Goal: Task Accomplishment & Management: Use online tool/utility

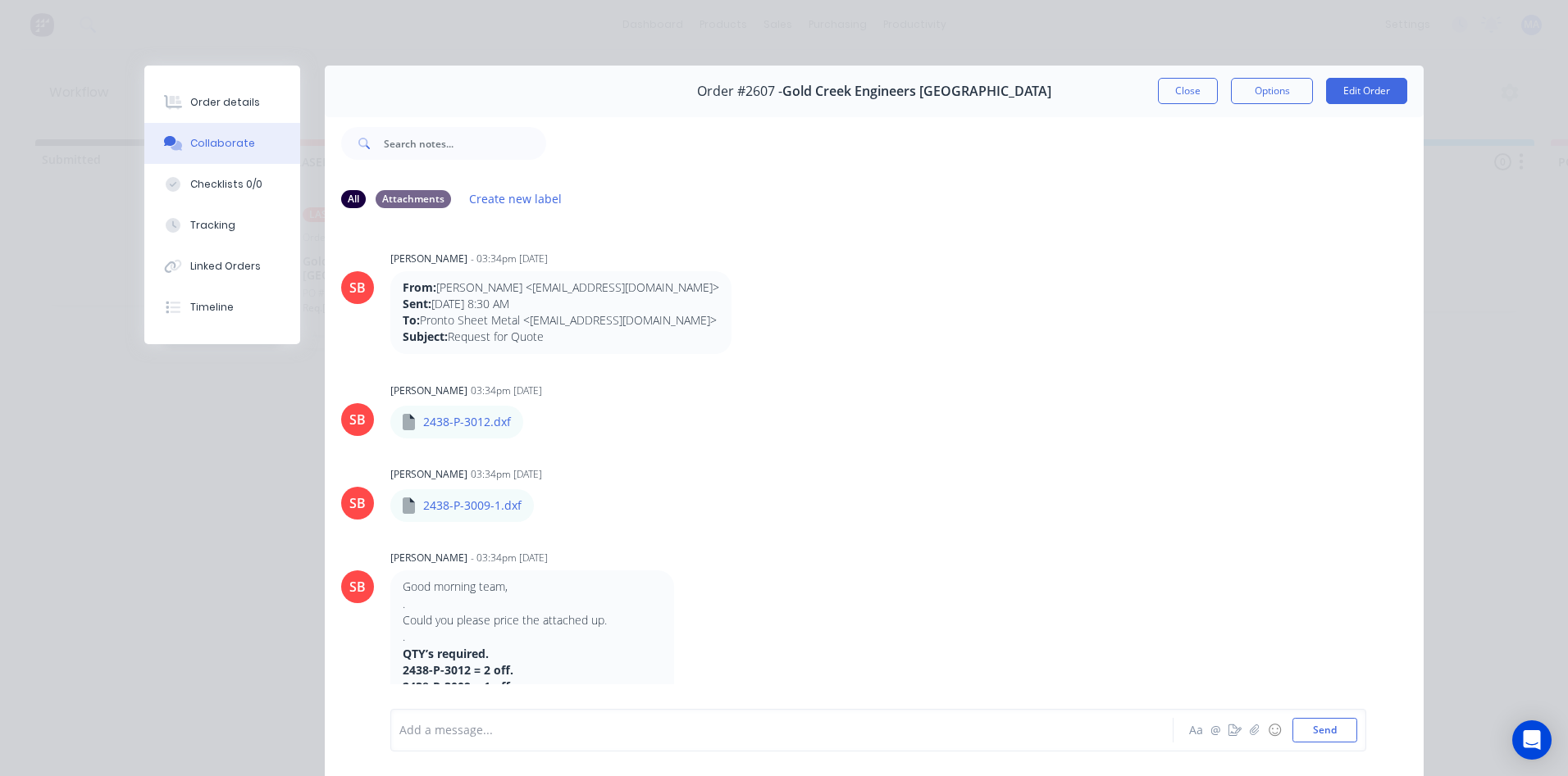
click at [1184, 92] on button "Close" at bounding box center [1187, 91] width 60 height 27
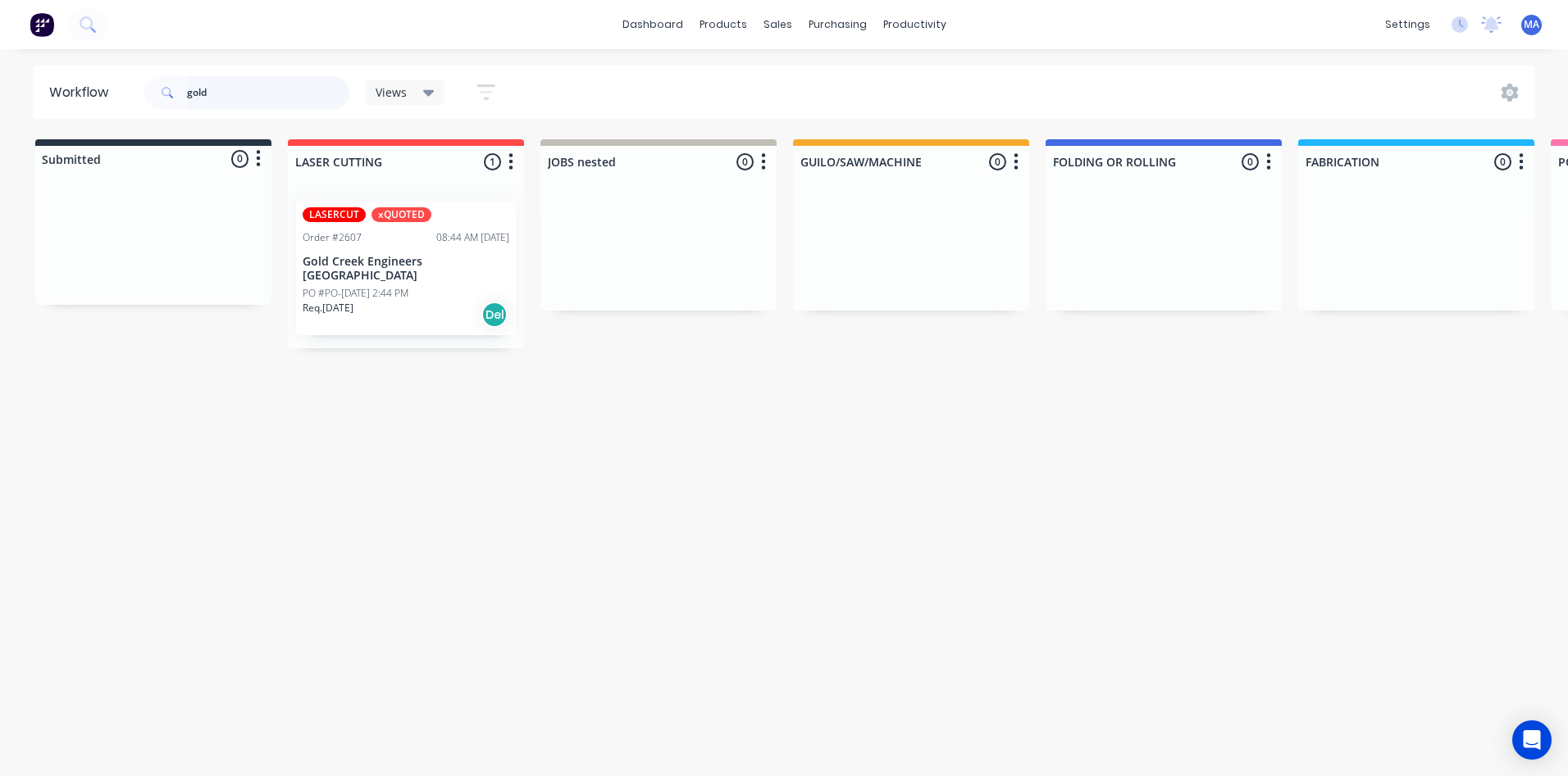
drag, startPoint x: 243, startPoint y: 81, endPoint x: 140, endPoint y: 92, distance: 103.6
click at [147, 92] on div "gold" at bounding box center [246, 92] width 205 height 32
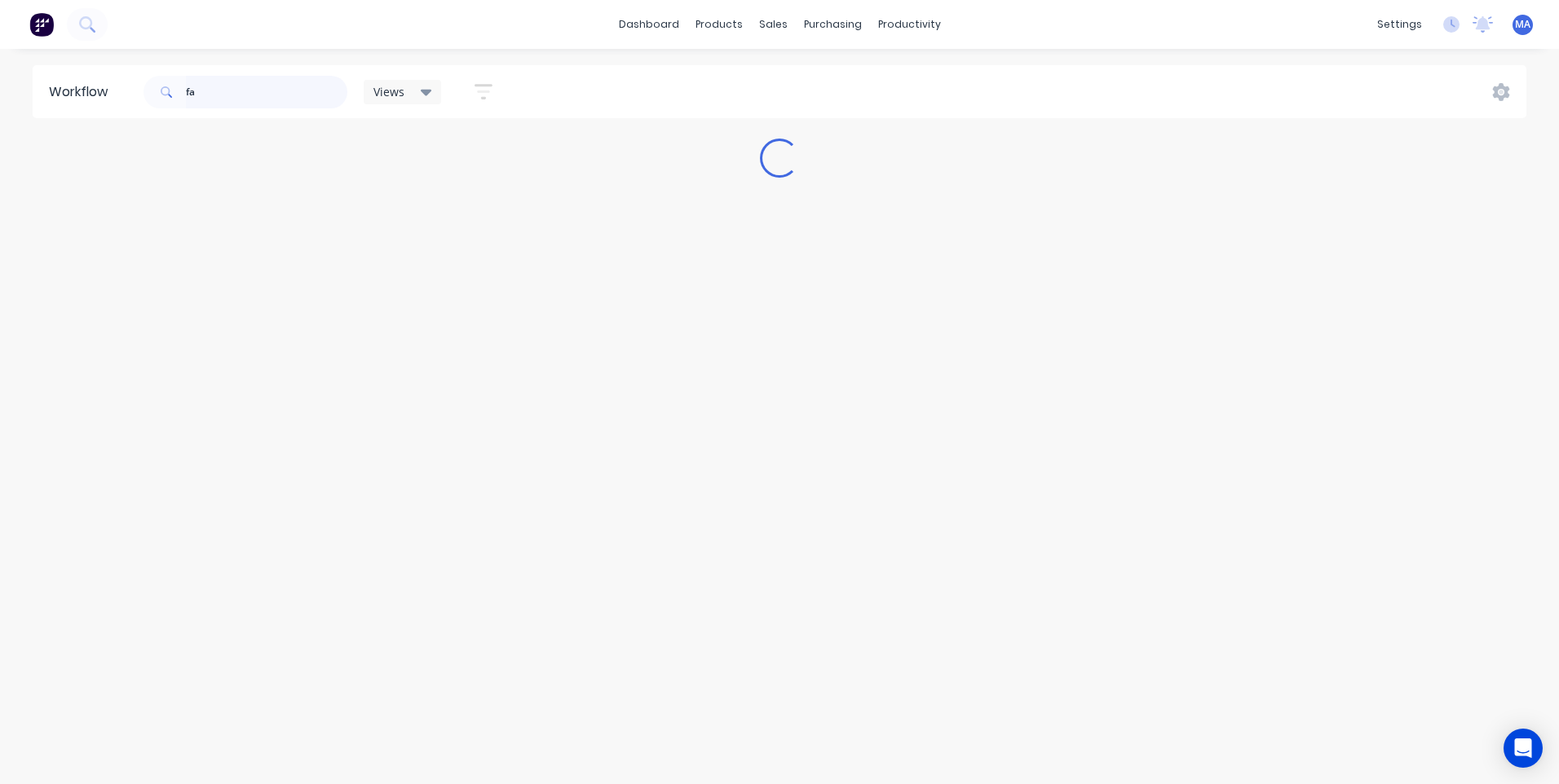
type input "f"
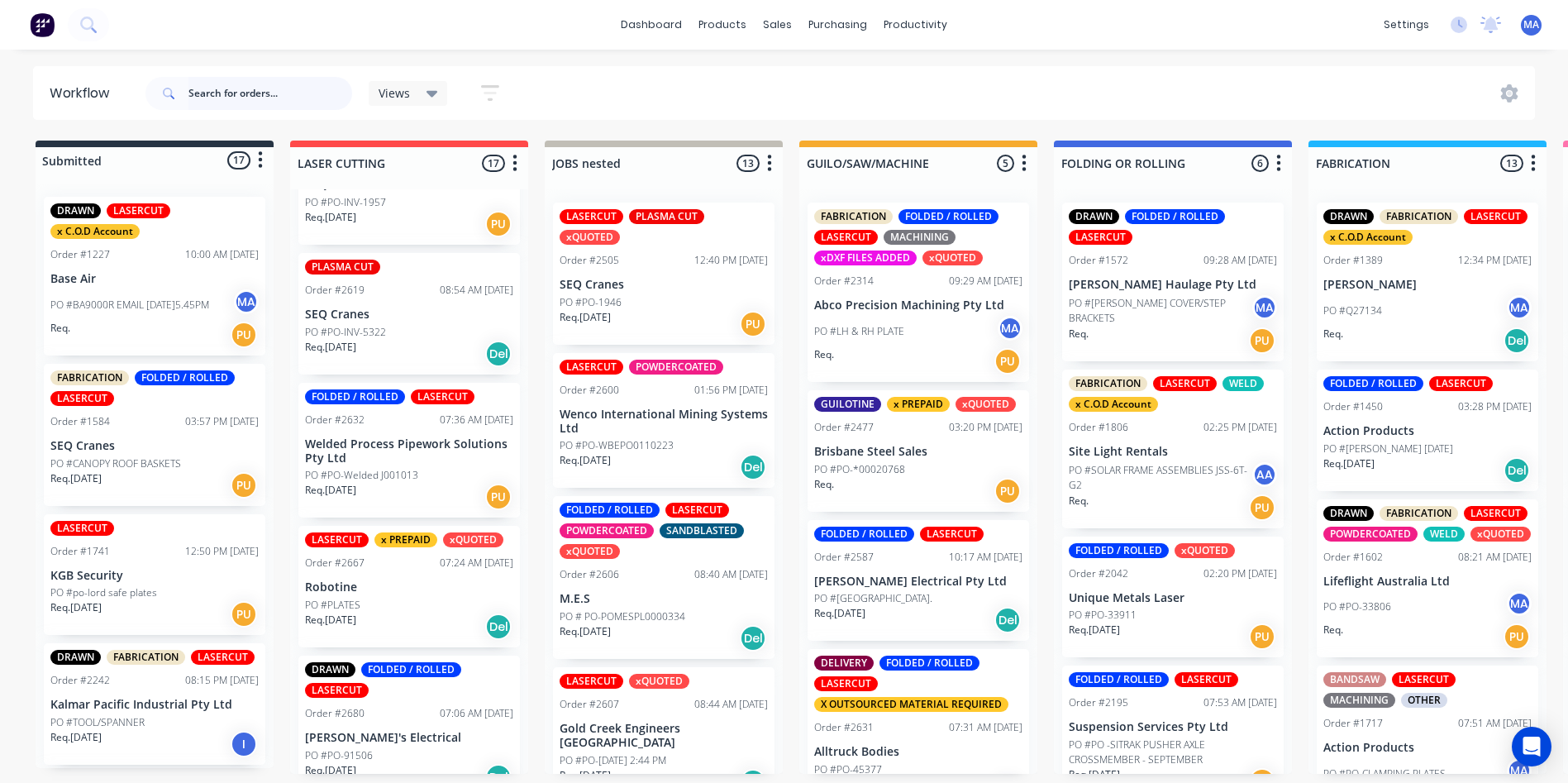
scroll to position [1737, 0]
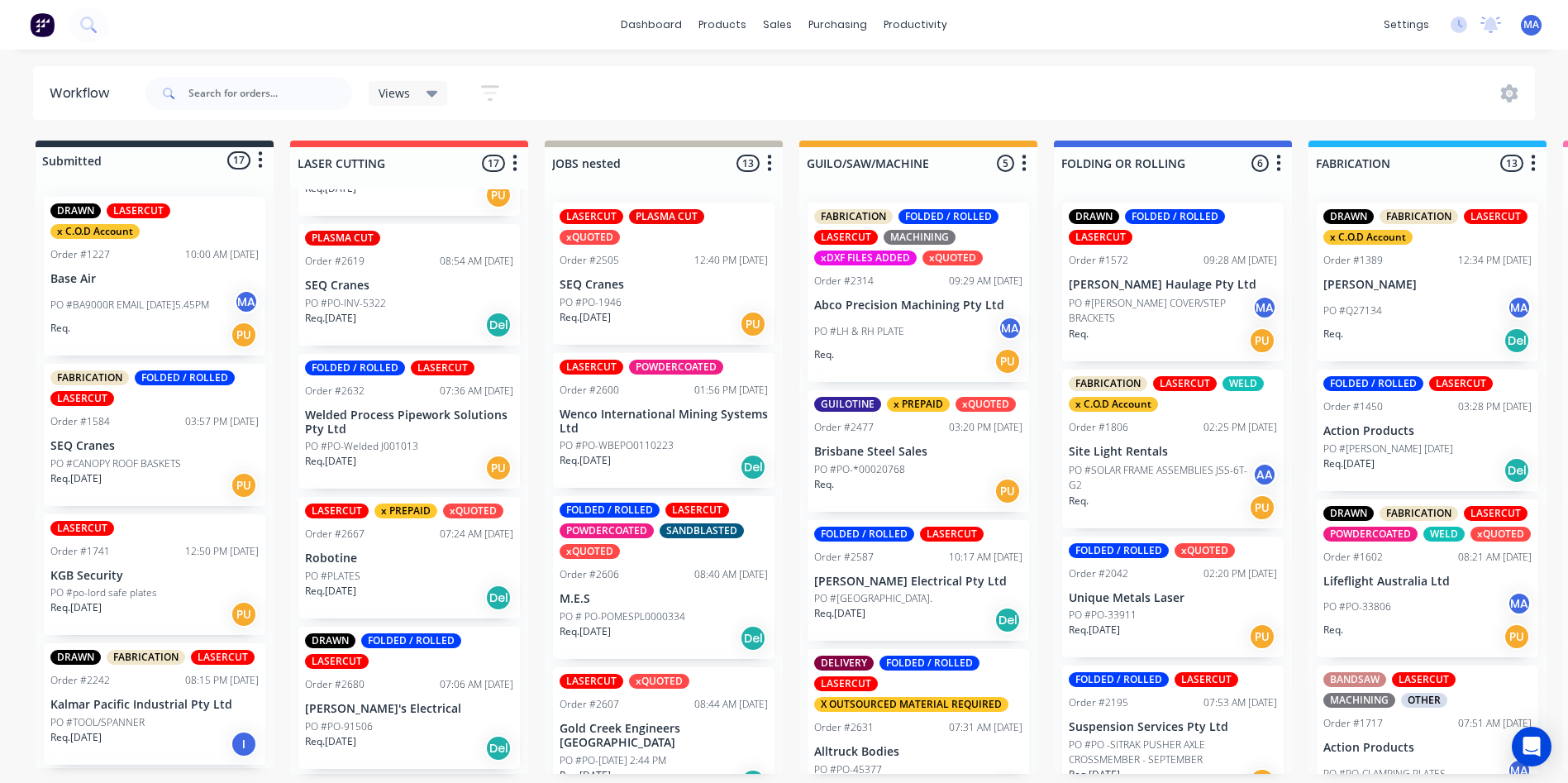
click at [414, 584] on div "Req. [DATE] Del" at bounding box center [409, 598] width 208 height 28
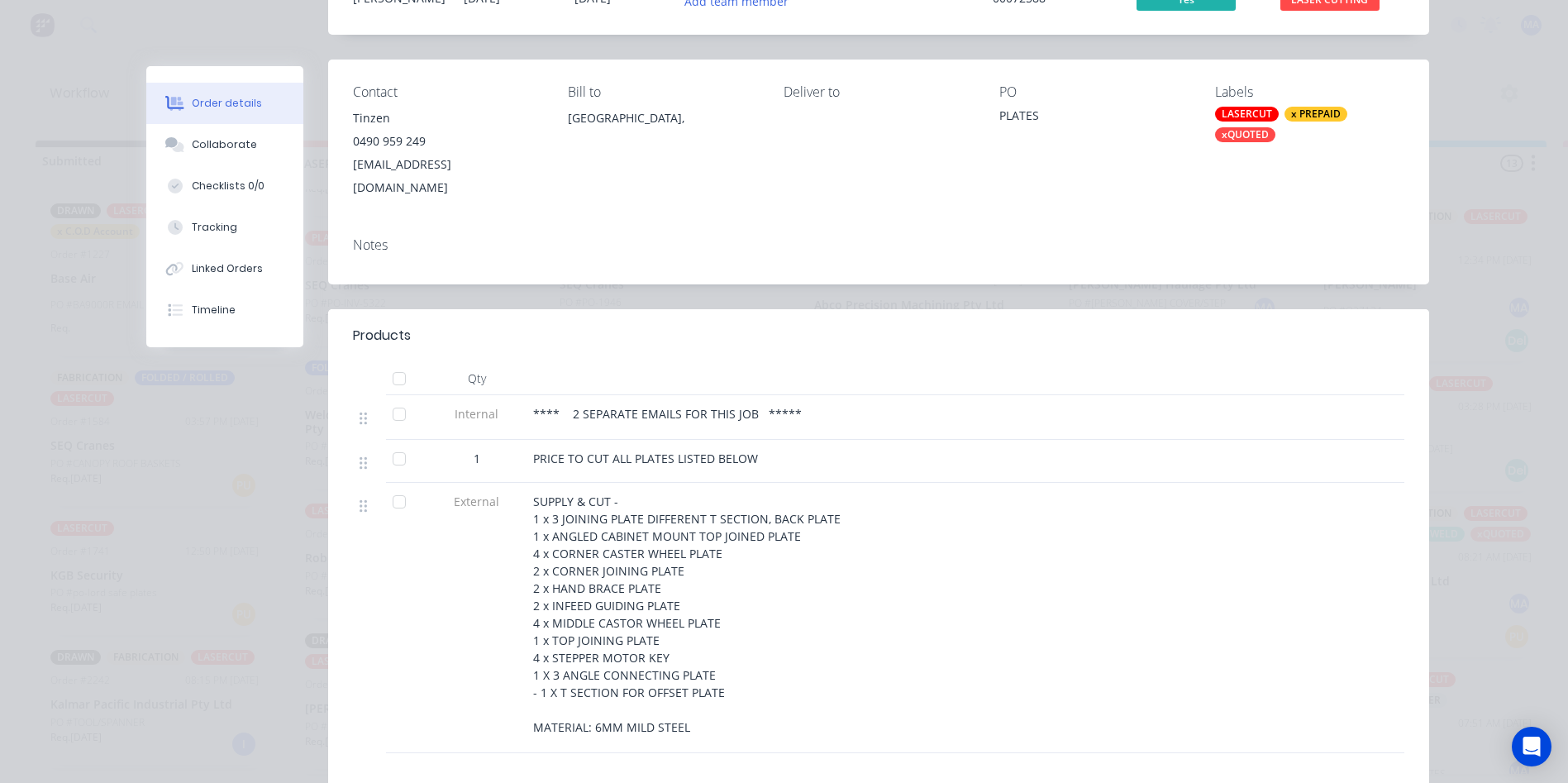
scroll to position [165, 0]
click at [244, 137] on div "Collaborate" at bounding box center [225, 144] width 65 height 14
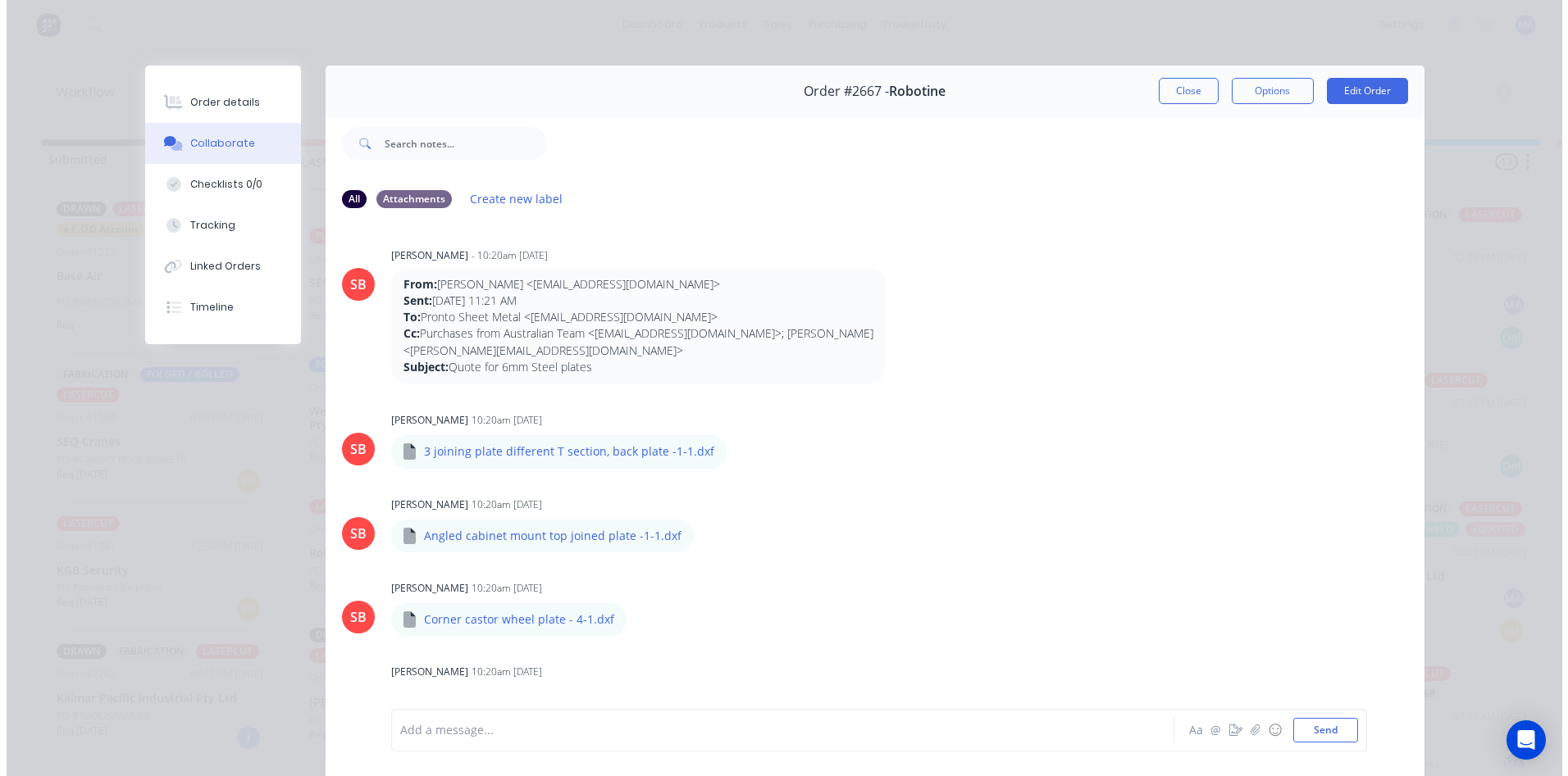
scroll to position [0, 0]
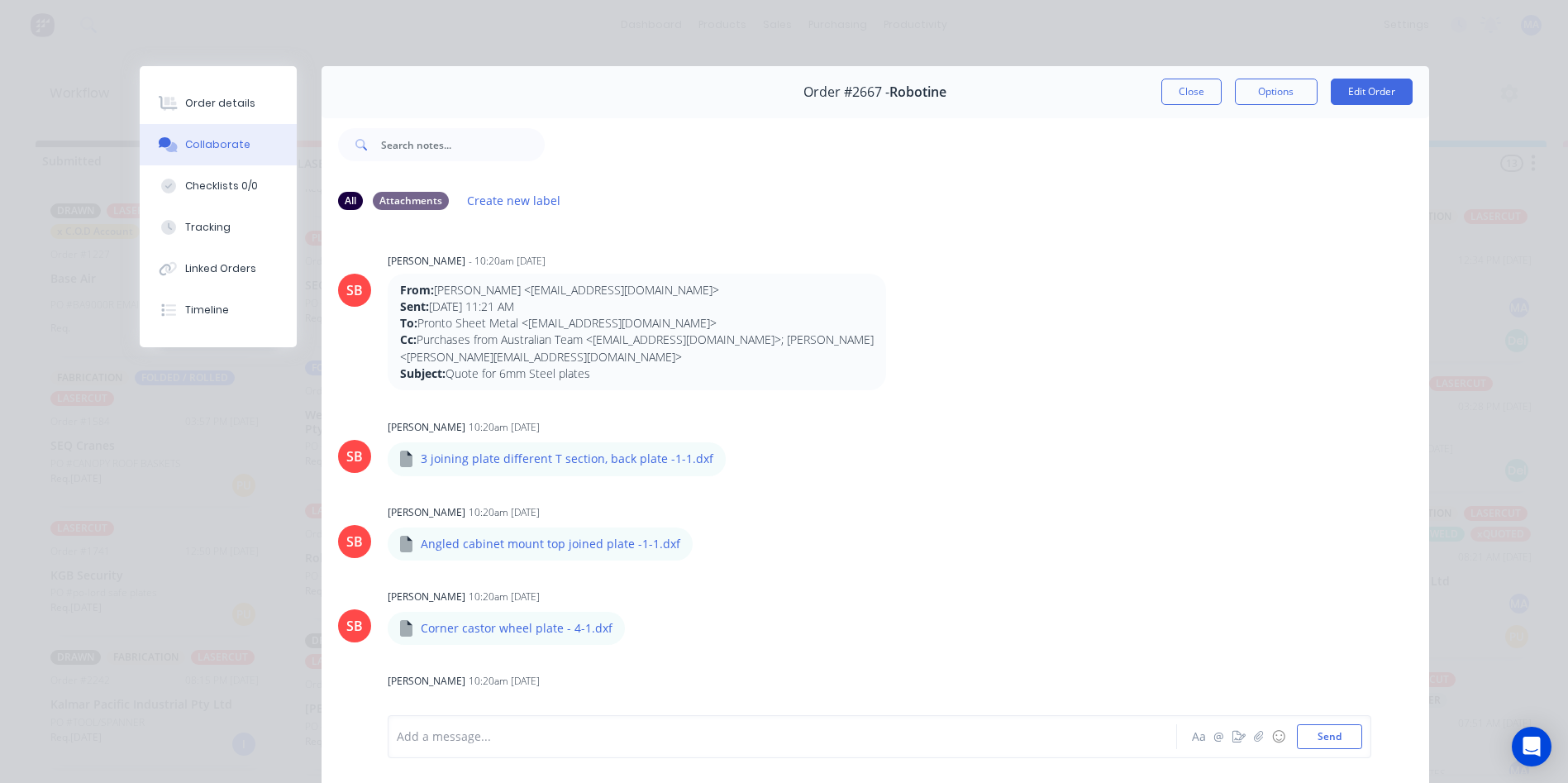
click at [1173, 108] on div "Order #2667 - Robotine Close Options Edit Order" at bounding box center [875, 92] width 1107 height 52
click at [1178, 90] on button "Close" at bounding box center [1191, 92] width 60 height 27
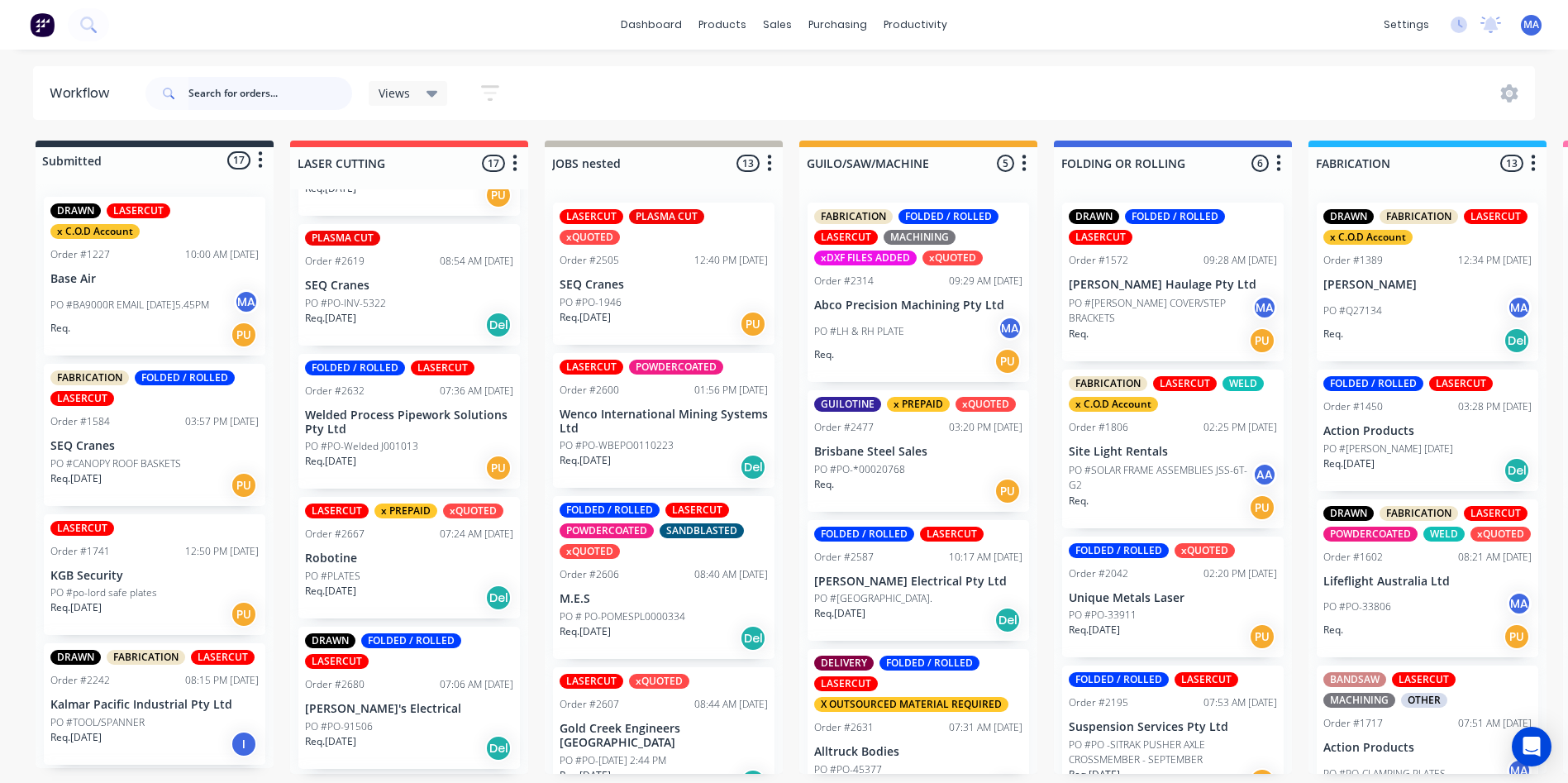
drag, startPoint x: 225, startPoint y: 79, endPoint x: 228, endPoint y: 96, distance: 17.3
click at [225, 79] on input "text" at bounding box center [270, 93] width 163 height 33
click at [229, 96] on input "text" at bounding box center [270, 93] width 163 height 33
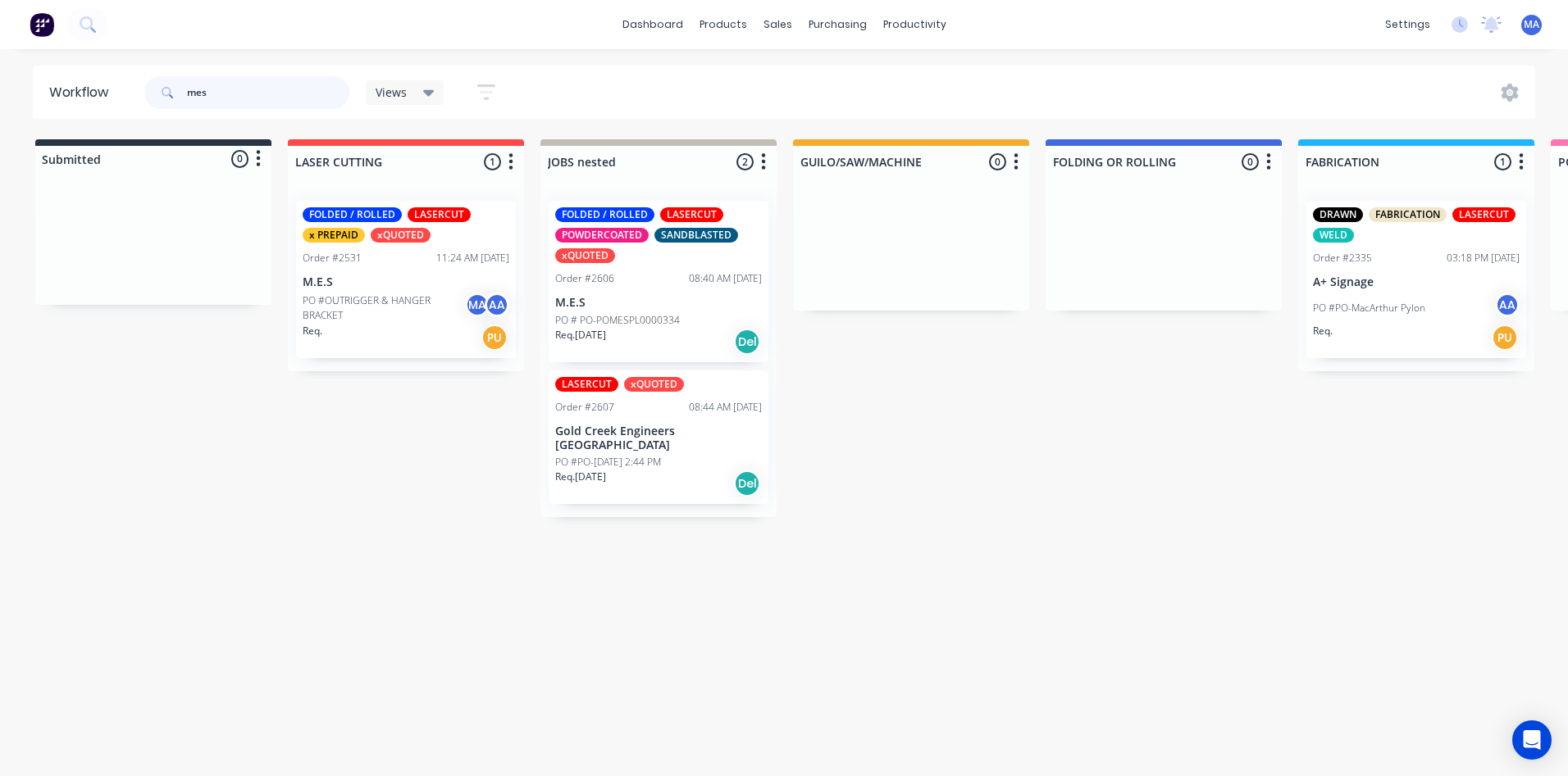
type input "mes"
click at [625, 326] on p "PO # PO-POMESPL0000334" at bounding box center [617, 320] width 125 height 14
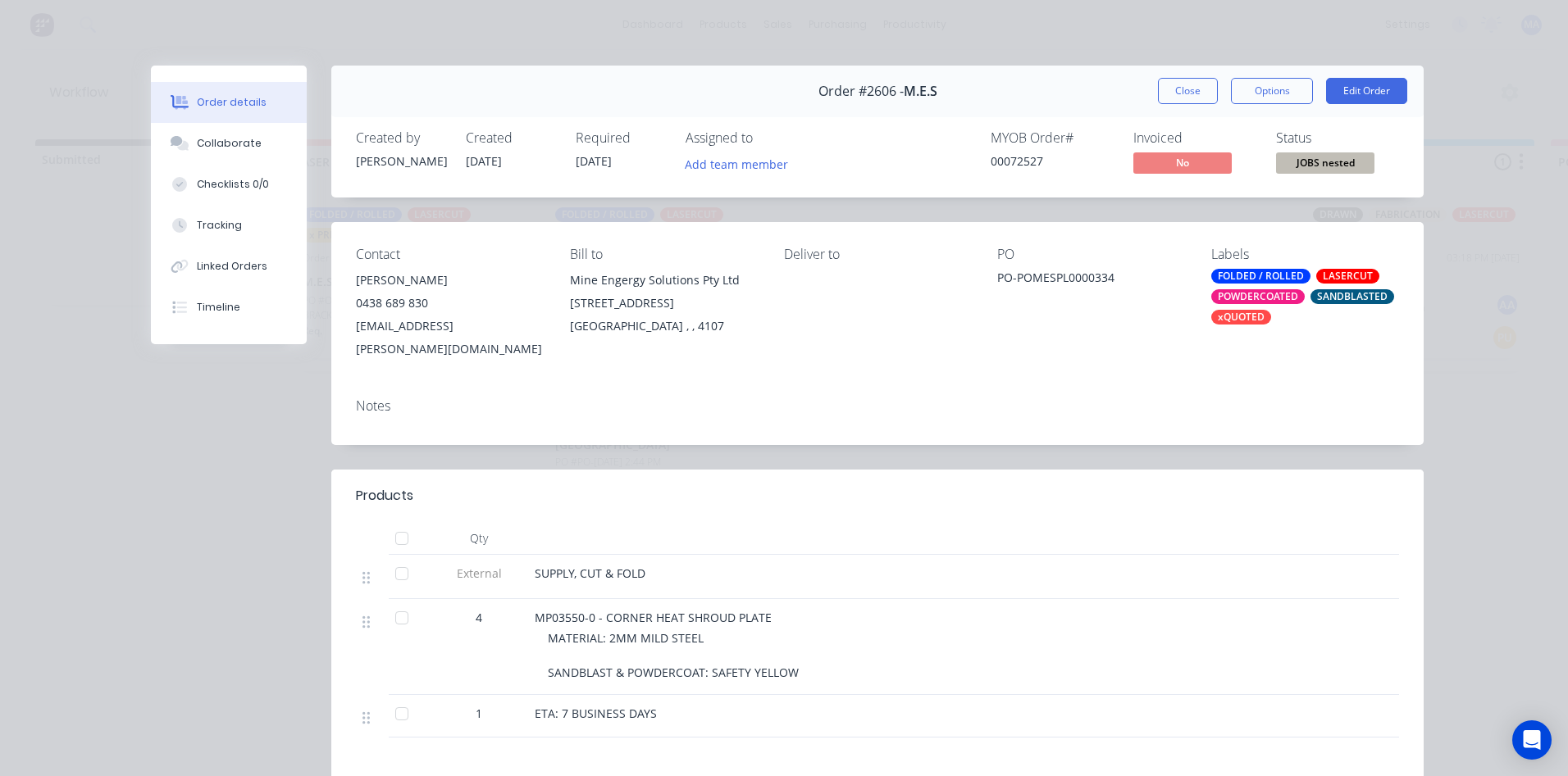
click at [1181, 86] on button "Close" at bounding box center [1187, 91] width 60 height 27
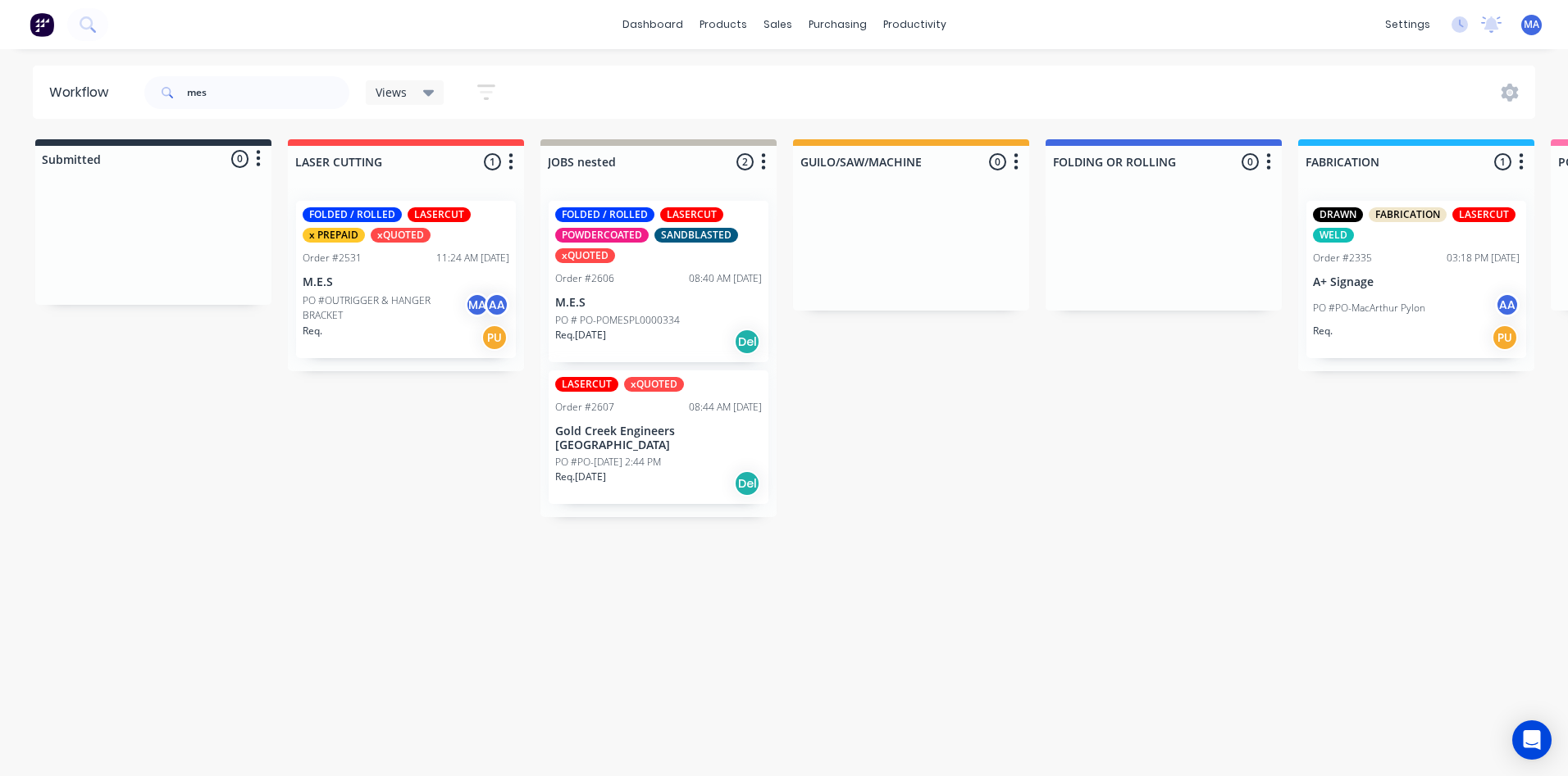
click at [385, 272] on div "FOLDED / ROLLED LASERCUT x PREPAID xQUOTED Order #2531 11:24 AM [DATE] M.E.S PO…" at bounding box center [406, 279] width 220 height 157
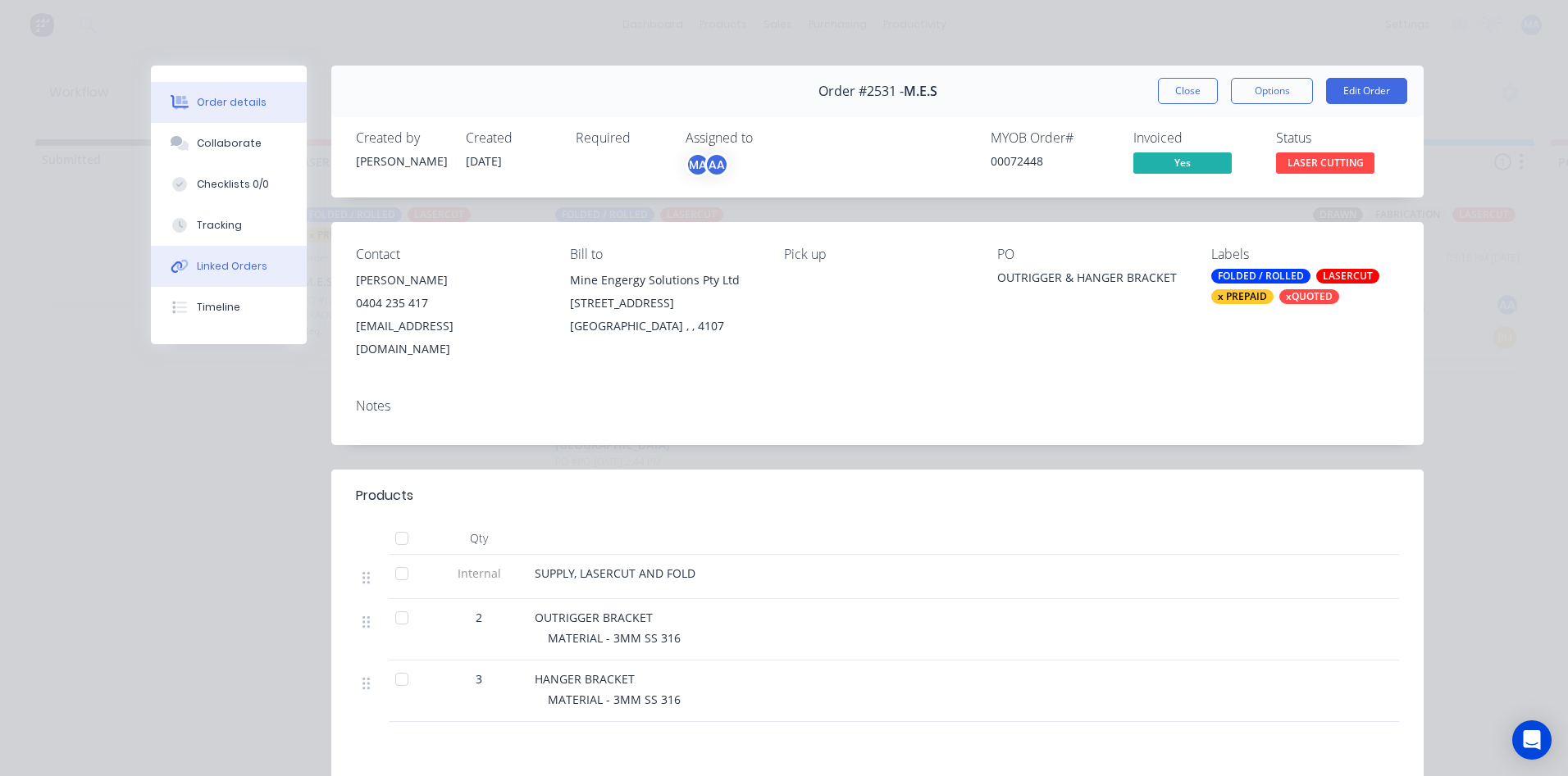
drag, startPoint x: 208, startPoint y: 138, endPoint x: 263, endPoint y: 271, distance: 143.9
click at [208, 138] on div "Collaborate" at bounding box center [230, 143] width 65 height 14
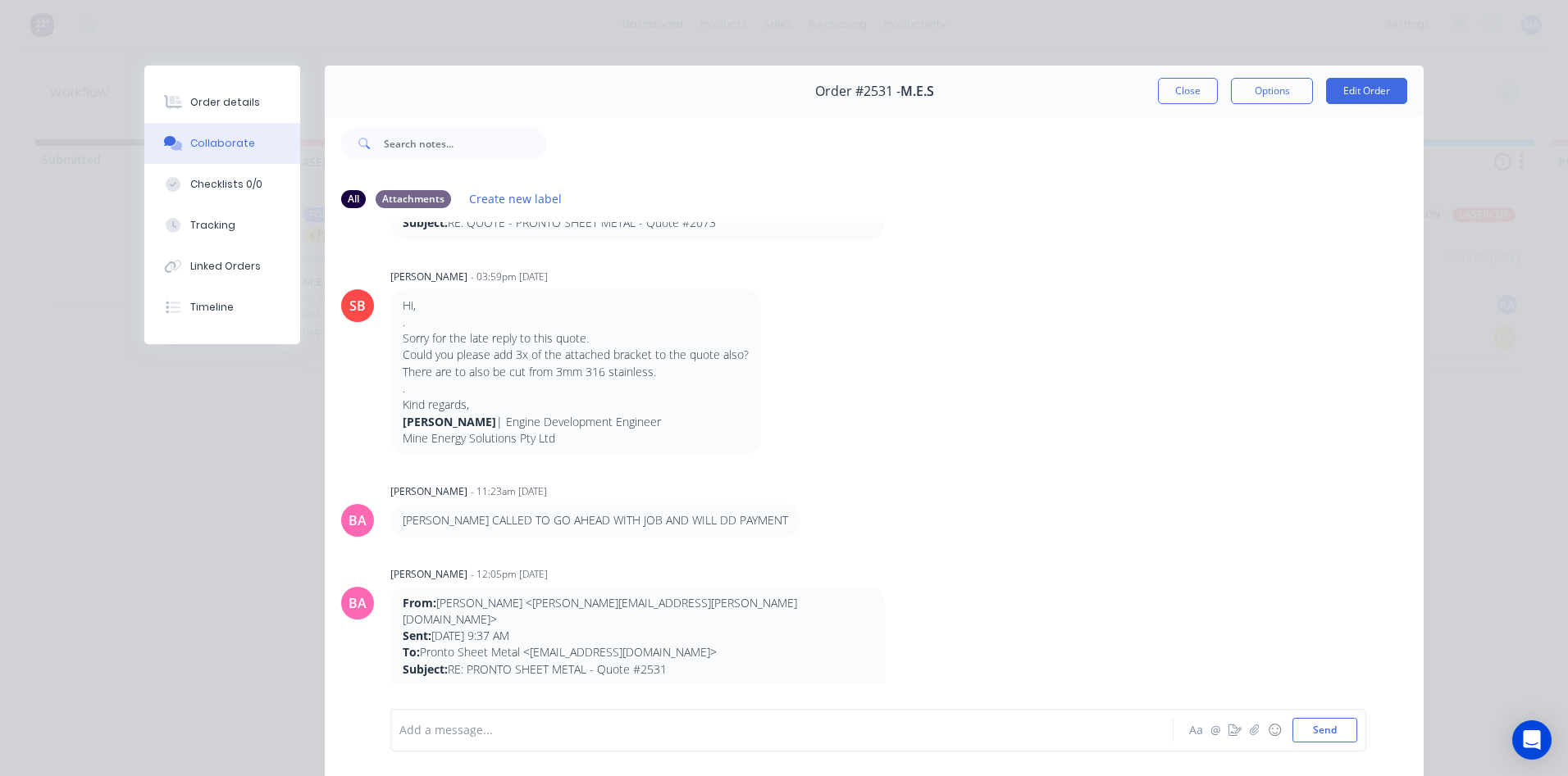
scroll to position [701, 0]
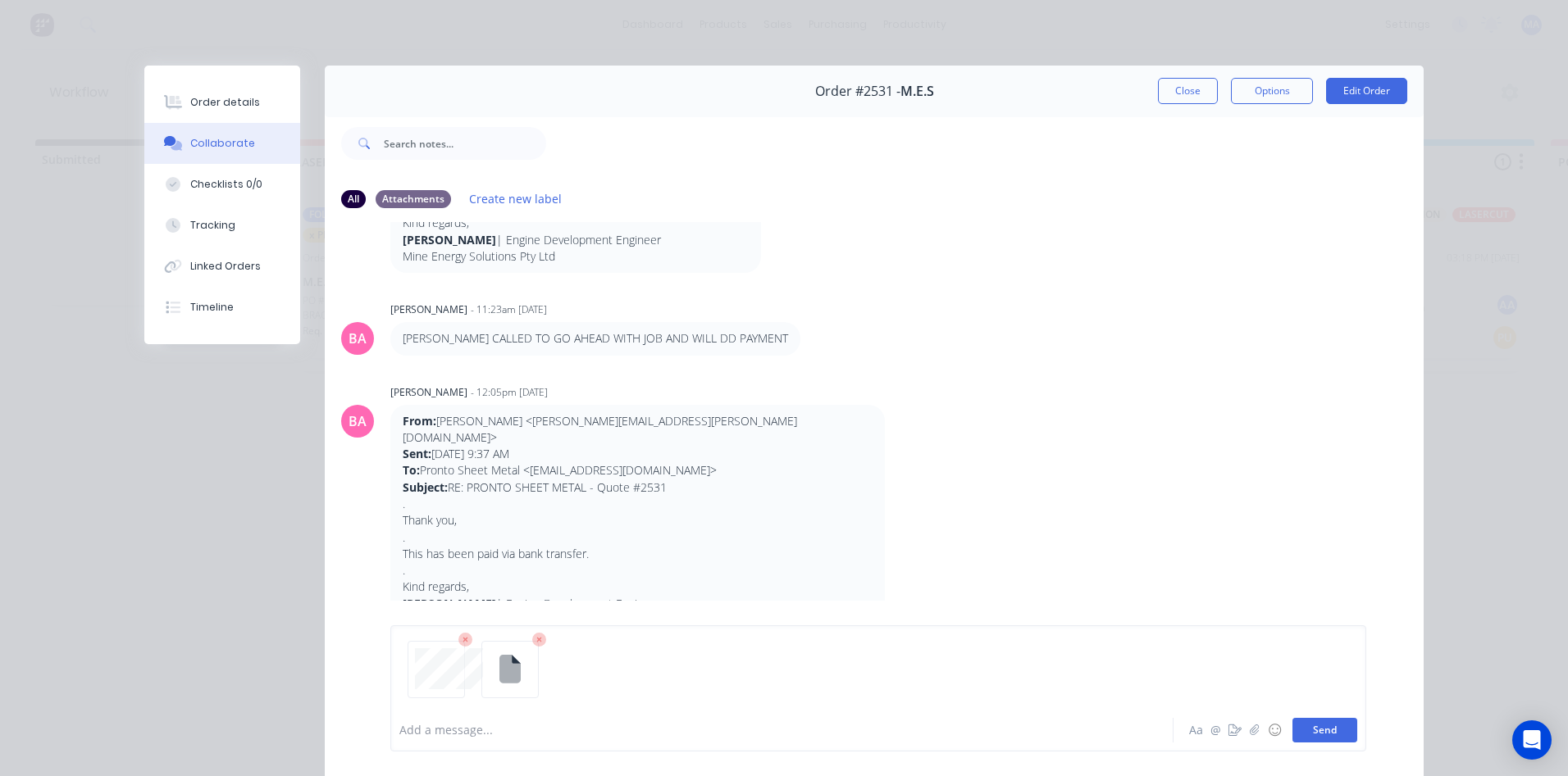
click at [1328, 728] on button "Send" at bounding box center [1325, 730] width 65 height 25
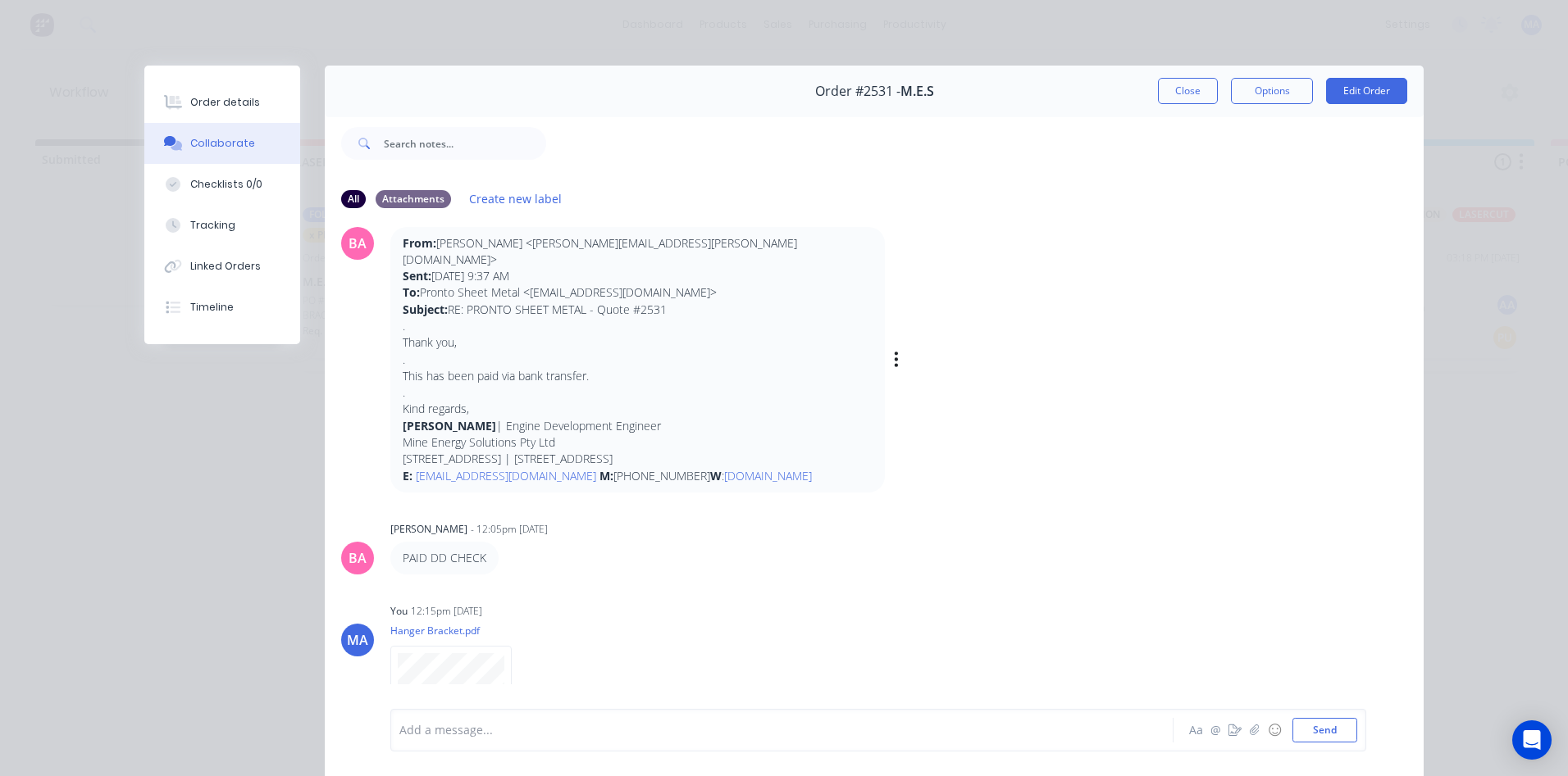
scroll to position [958, 0]
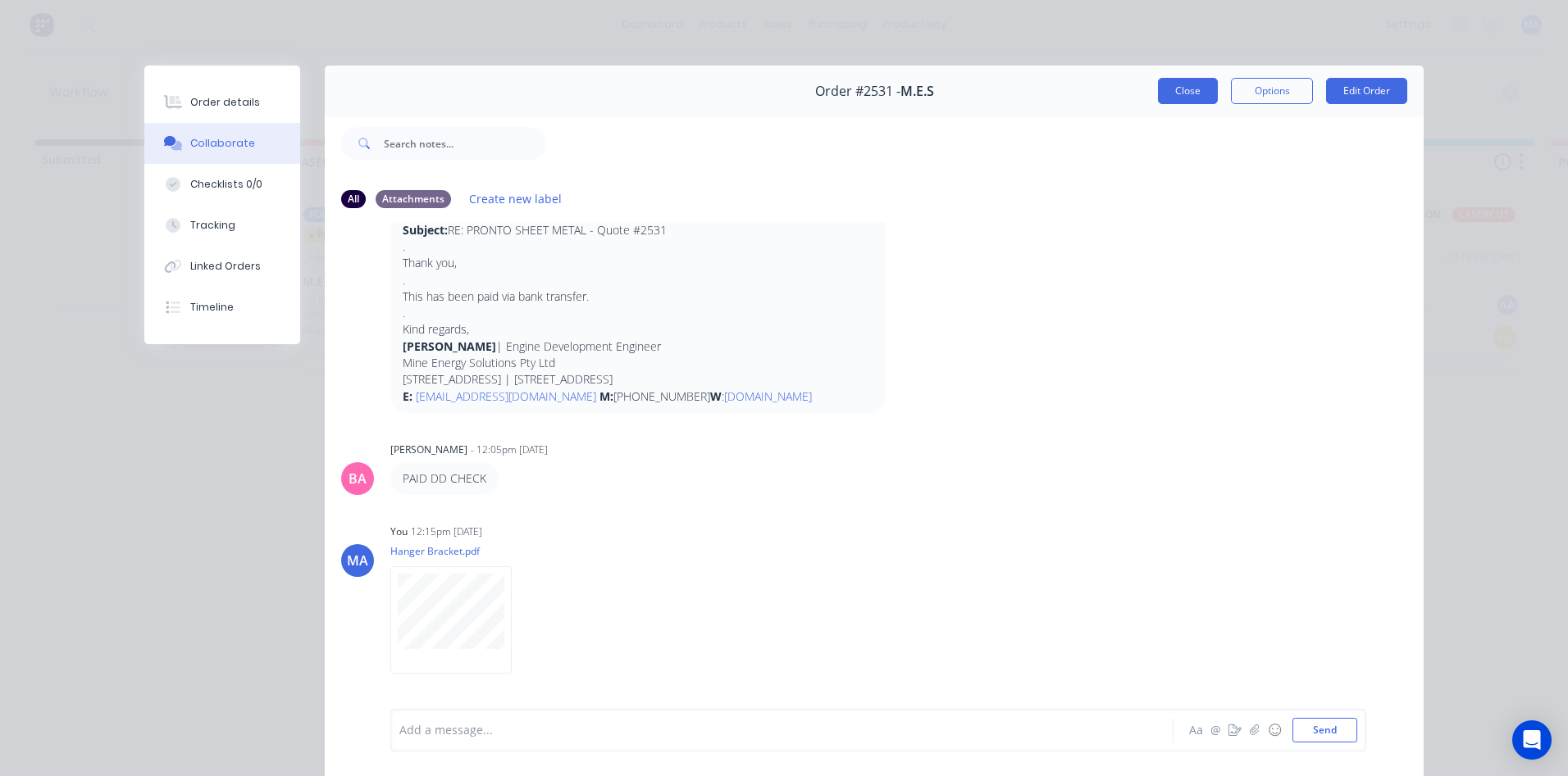
click at [1183, 80] on button "Close" at bounding box center [1187, 91] width 60 height 27
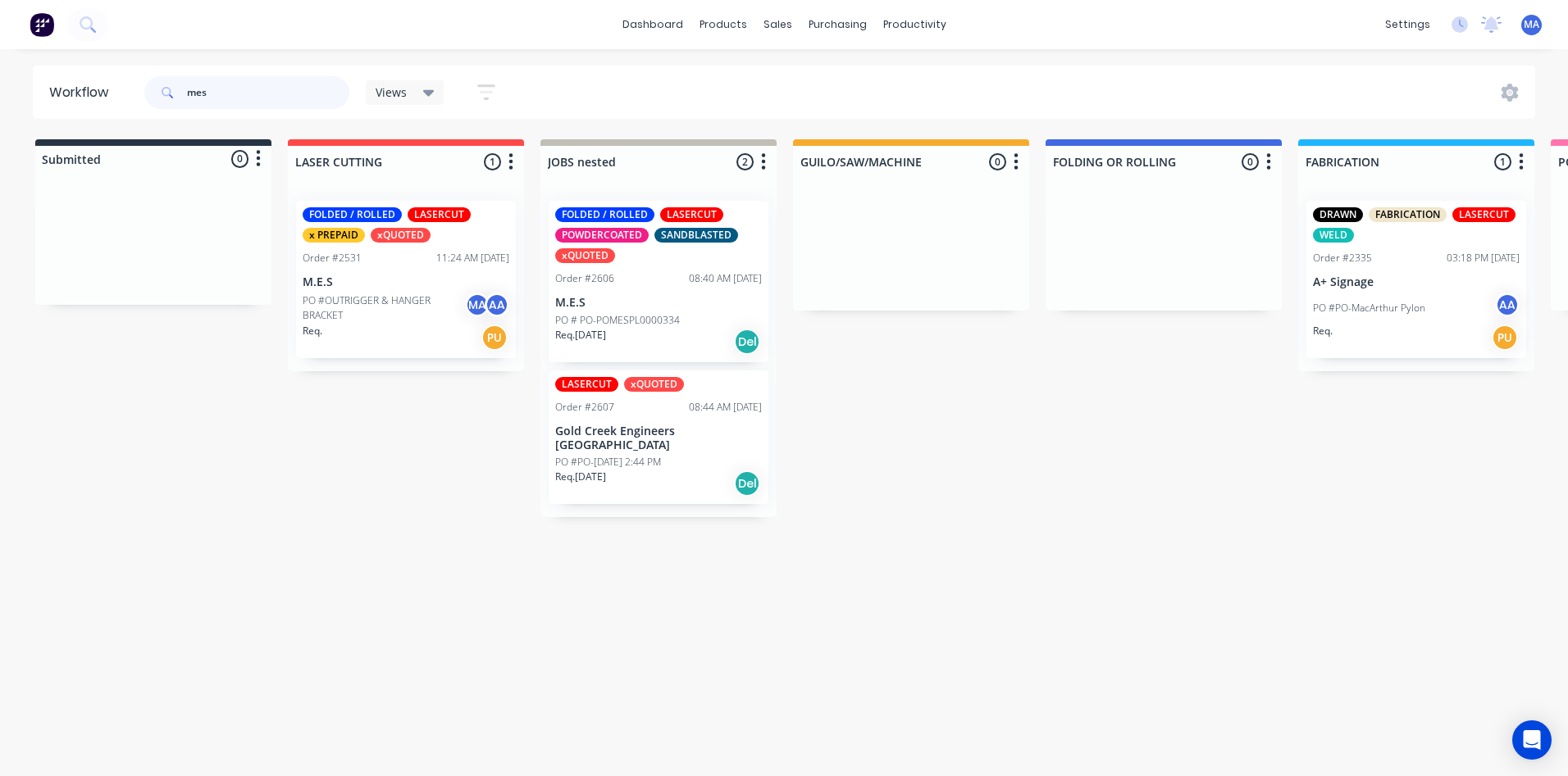
drag, startPoint x: 224, startPoint y: 99, endPoint x: 173, endPoint y: 109, distance: 52.0
click at [173, 109] on div "mes" at bounding box center [246, 92] width 205 height 50
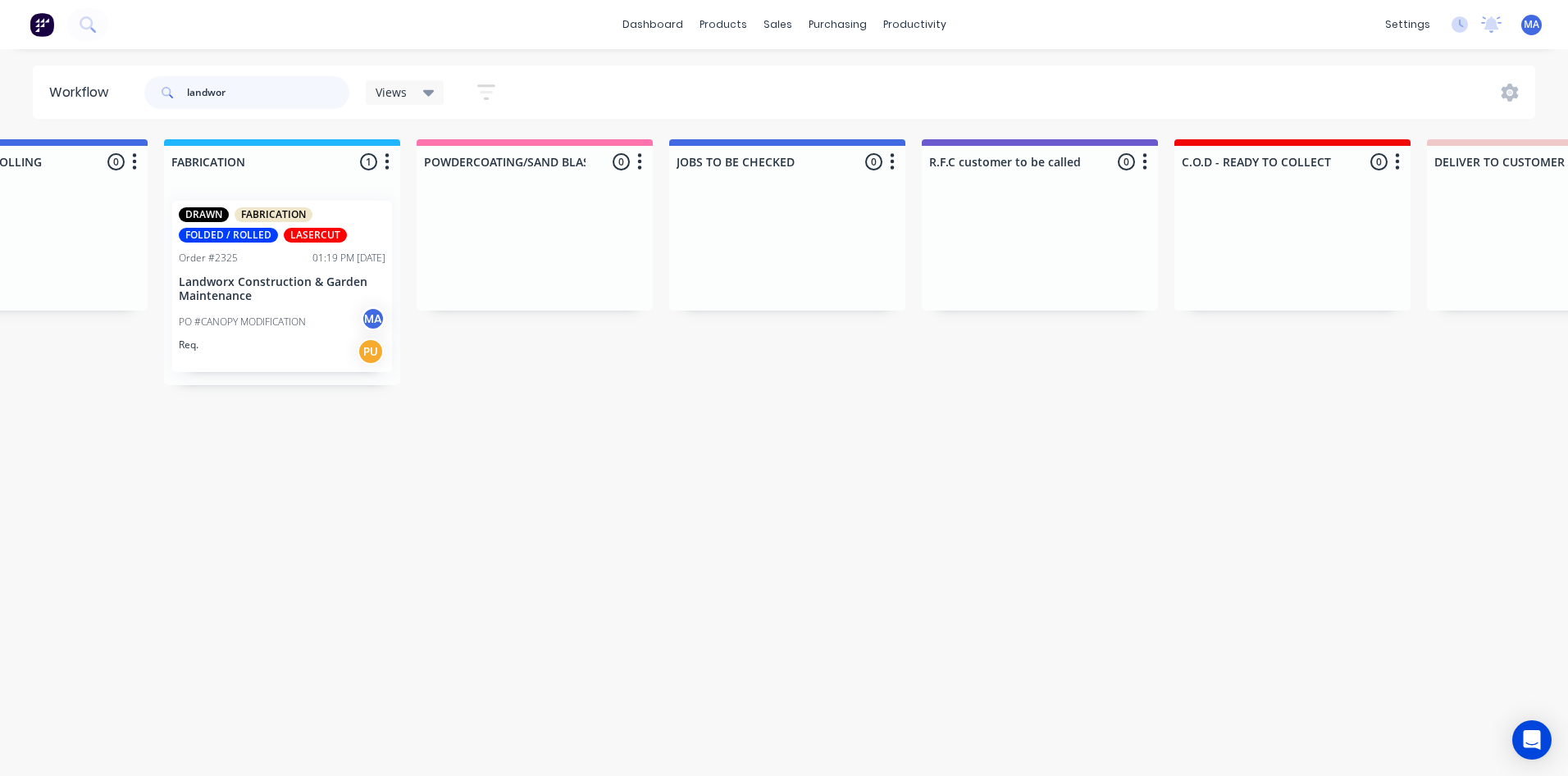
scroll to position [0, 938]
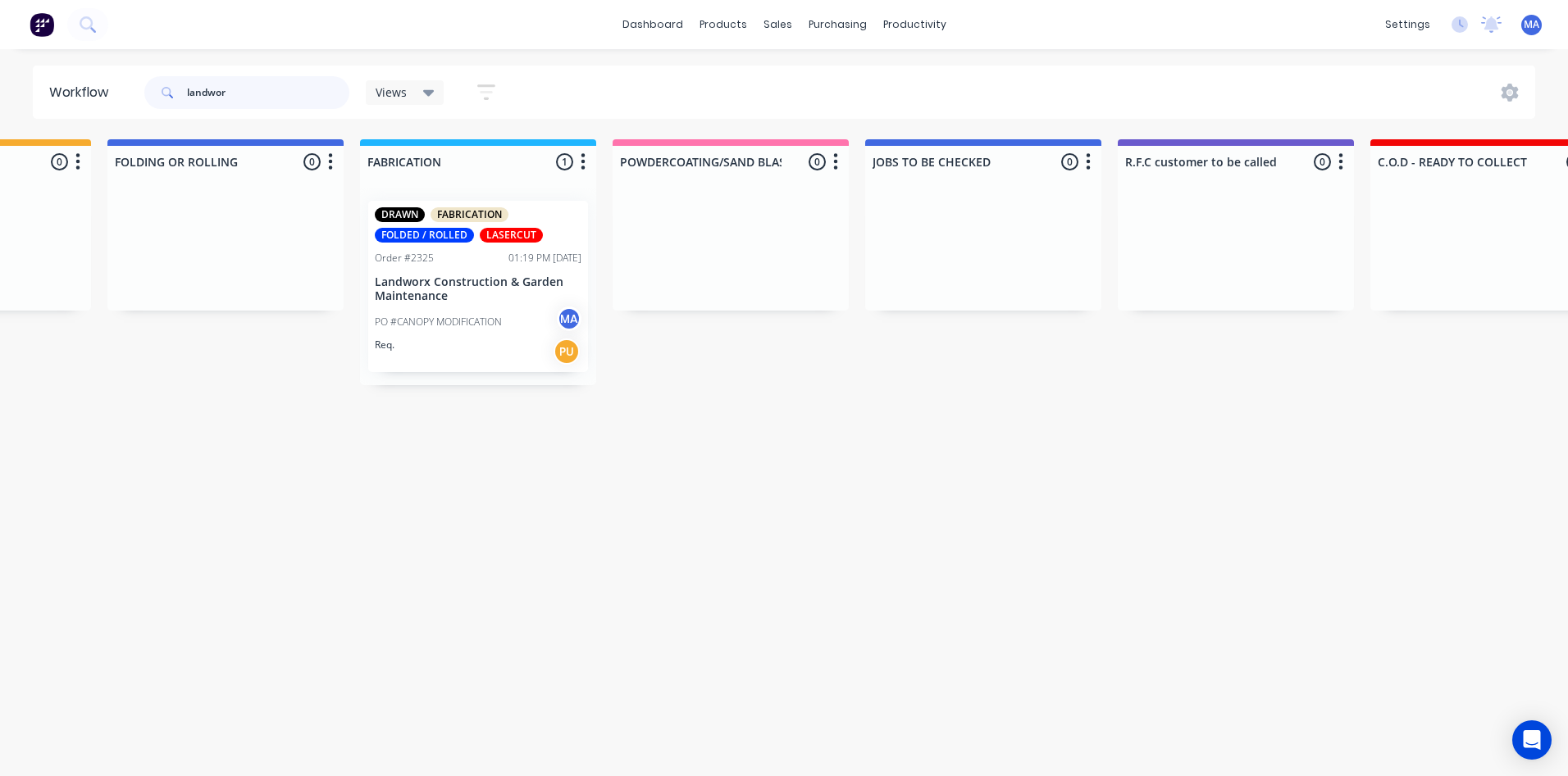
type input "landwor"
click at [471, 278] on p "Landworx Construction & Garden Maintenance" at bounding box center [477, 289] width 207 height 28
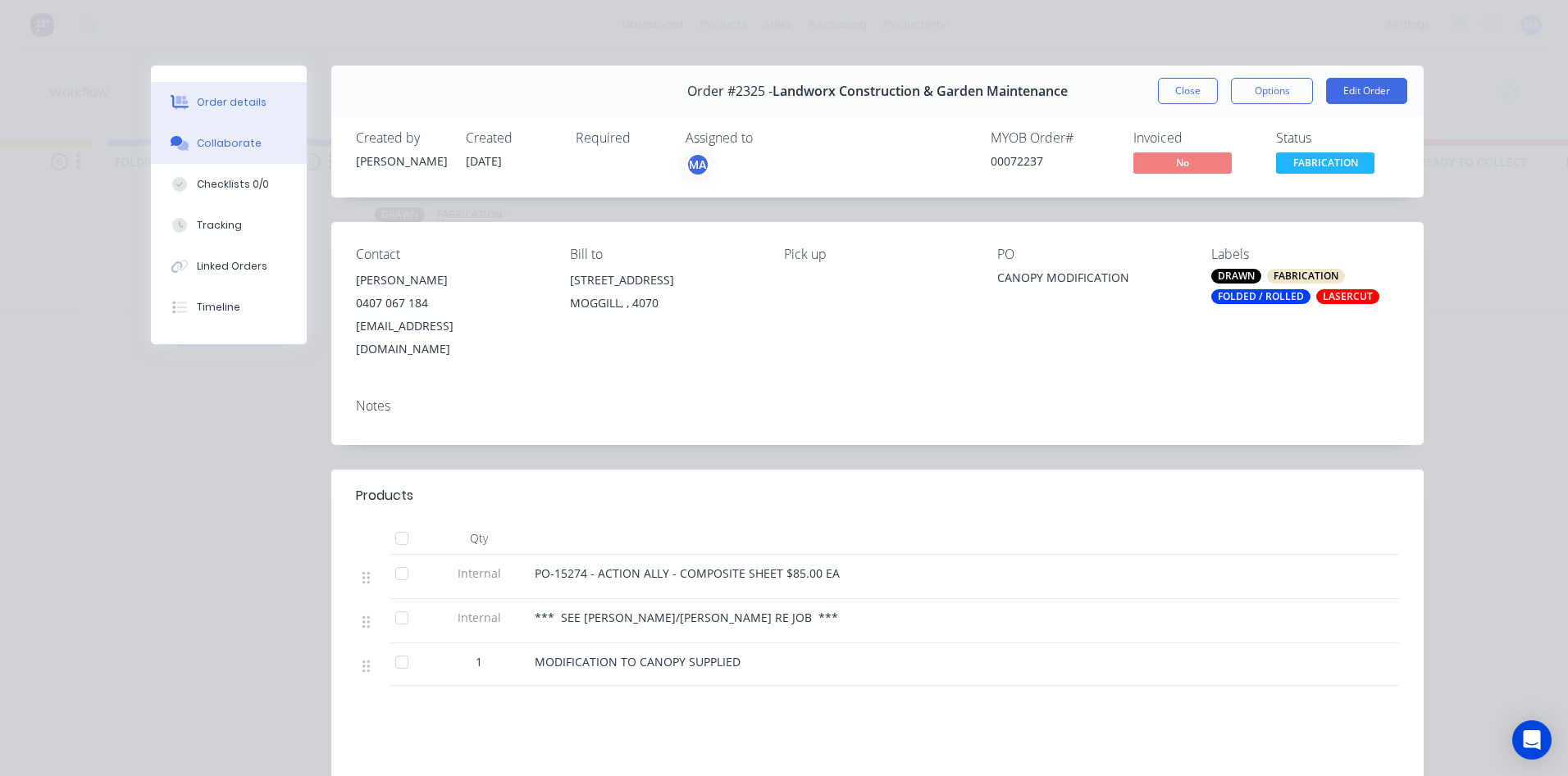
click at [234, 146] on div "Collaborate" at bounding box center [230, 143] width 65 height 14
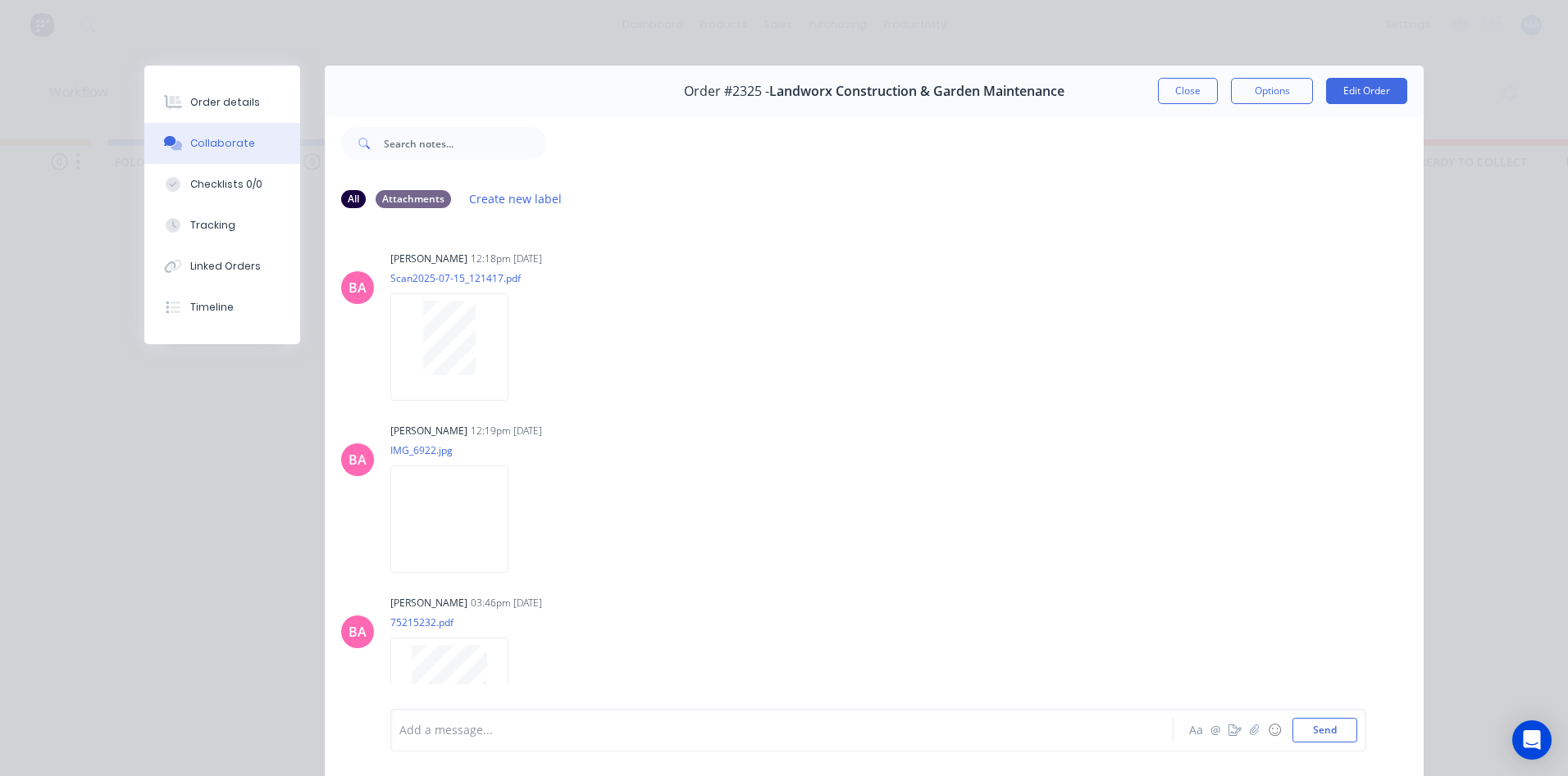
click at [586, 731] on div at bounding box center [758, 730] width 717 height 17
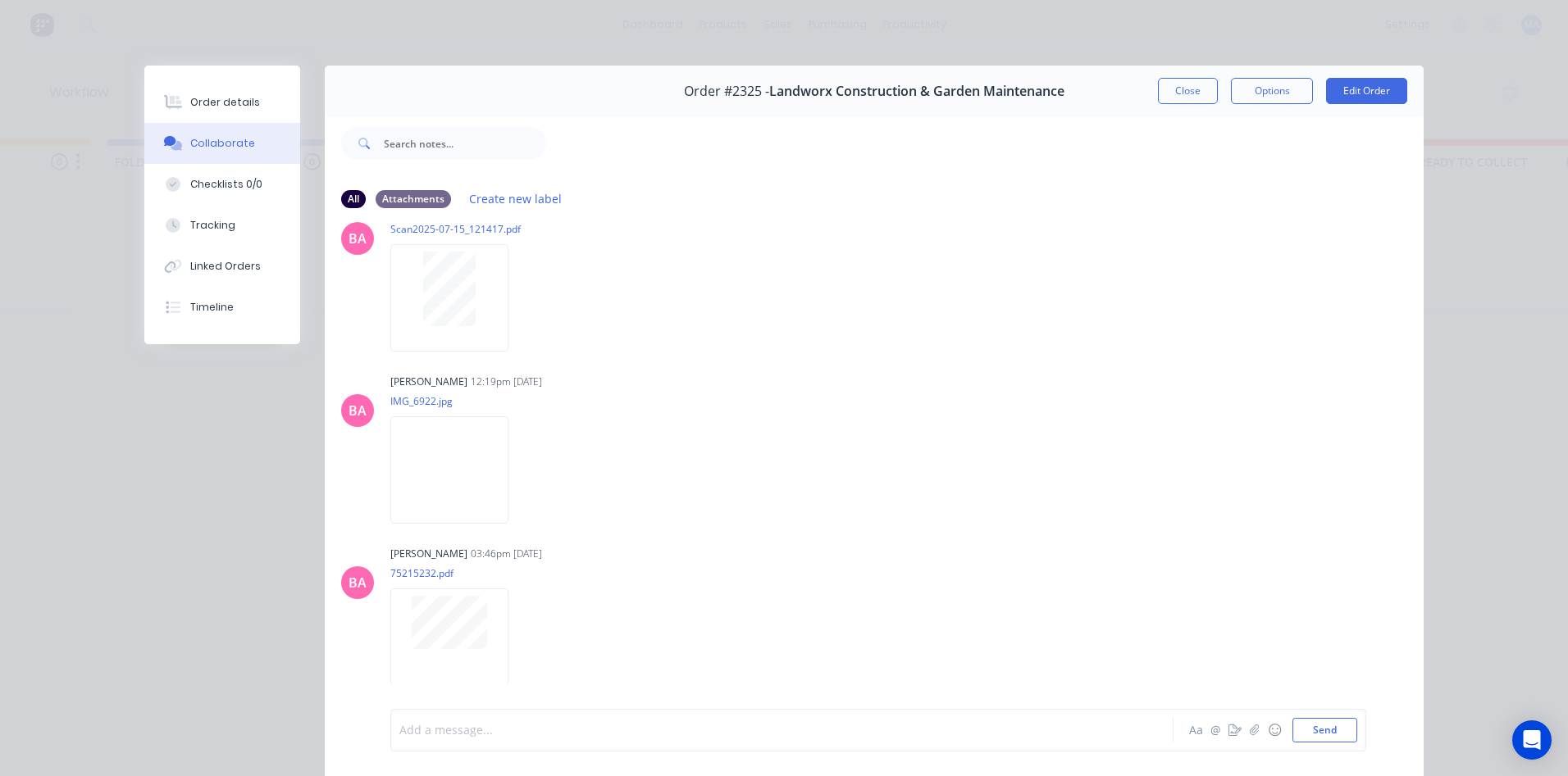
scroll to position [101, 0]
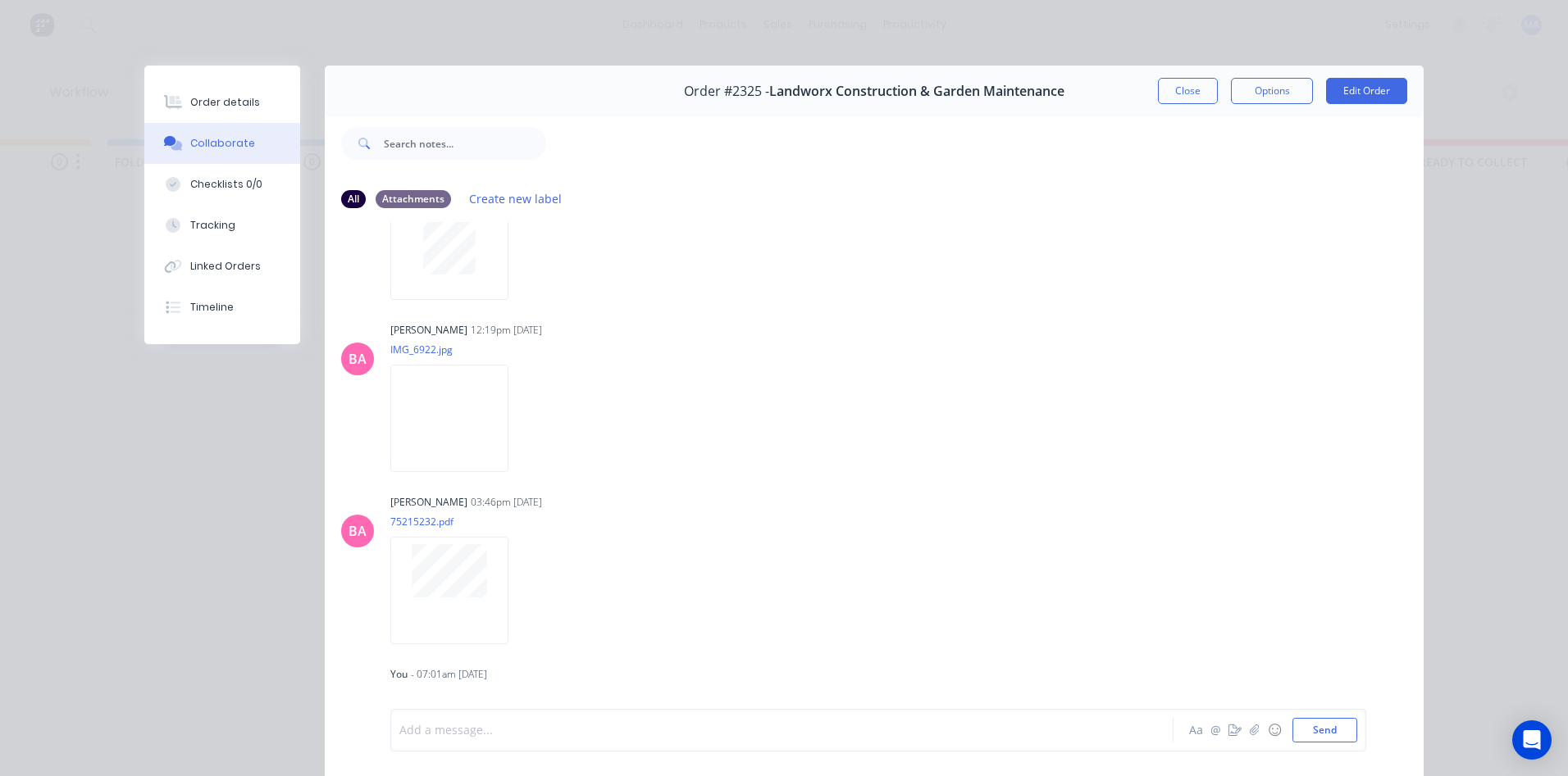
click at [520, 738] on div at bounding box center [758, 730] width 717 height 17
click at [517, 733] on div at bounding box center [758, 730] width 717 height 17
click at [547, 725] on div at bounding box center [758, 730] width 717 height 17
click at [1302, 735] on button "Send" at bounding box center [1325, 730] width 65 height 25
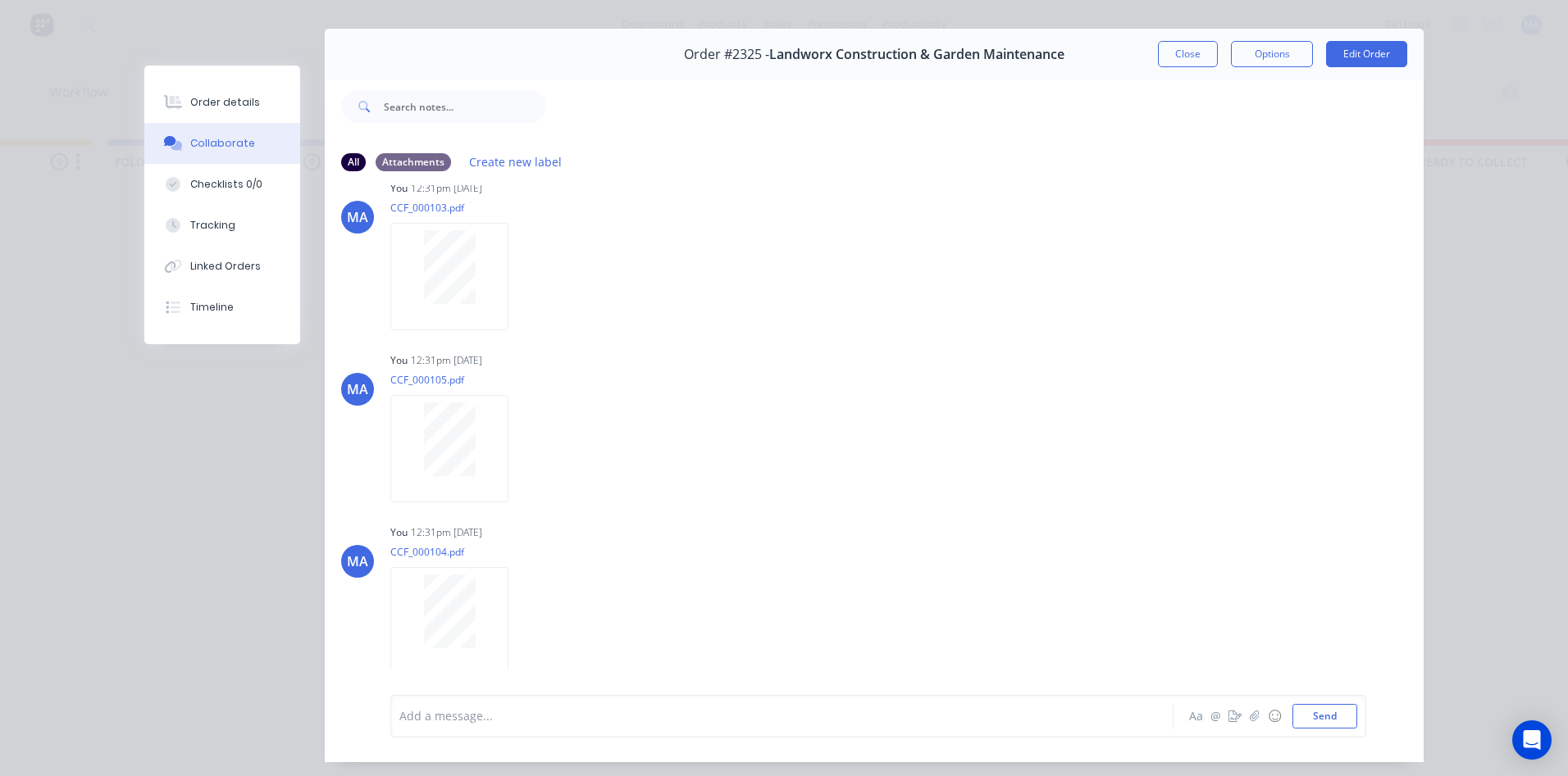
scroll to position [87, 0]
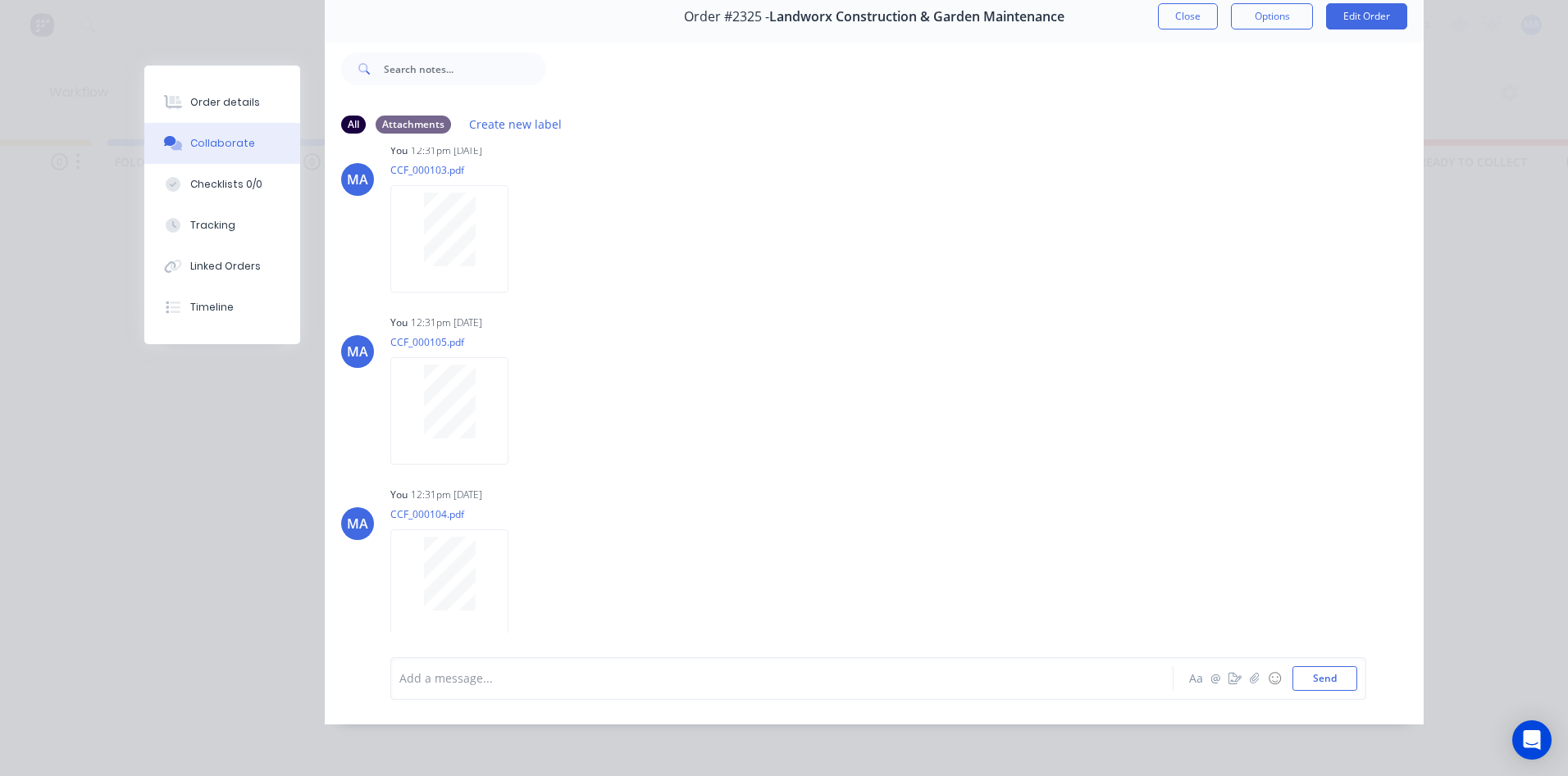
click at [522, 689] on div "Add a message..." at bounding box center [758, 679] width 718 height 25
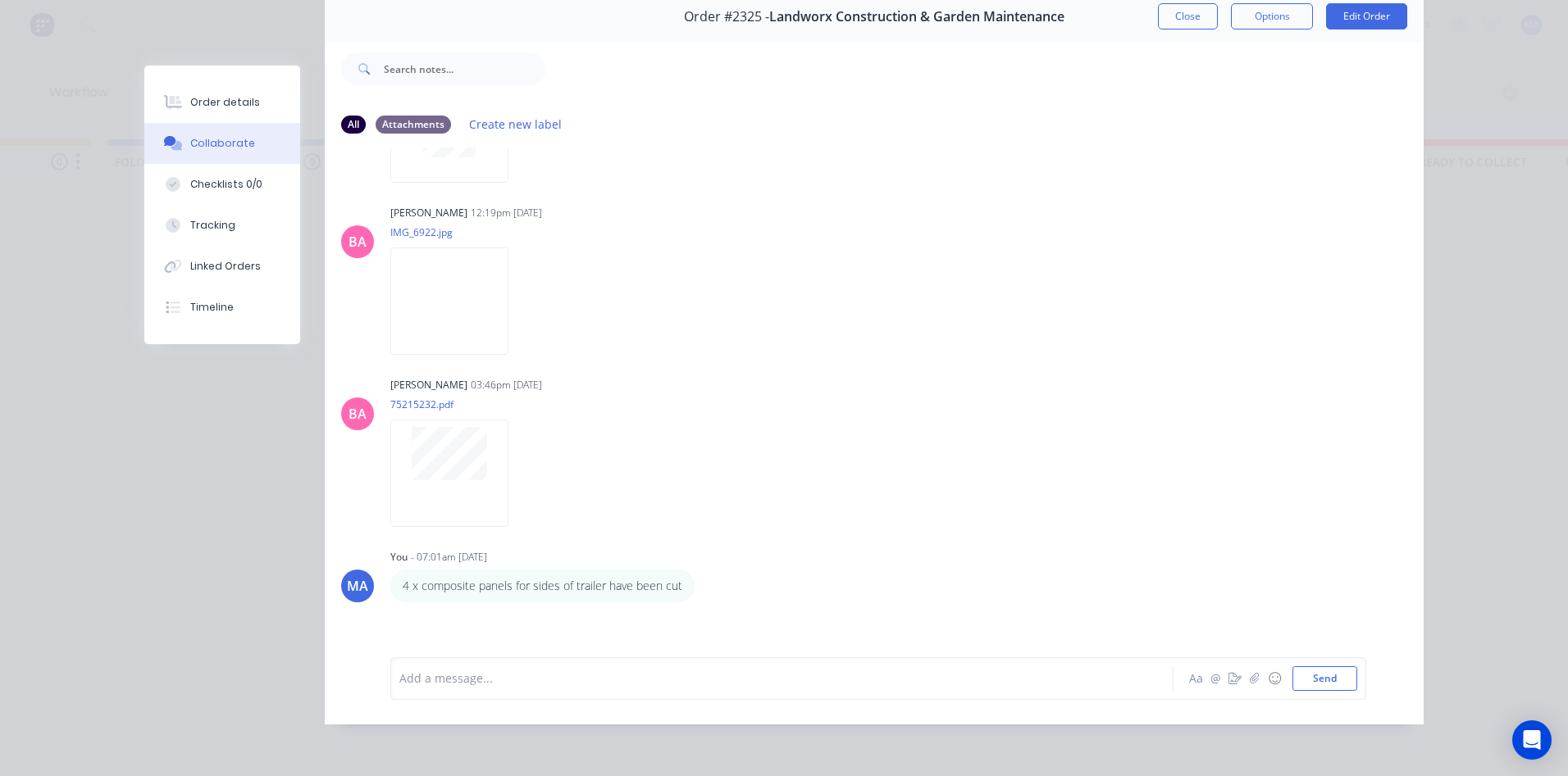
scroll to position [0, 0]
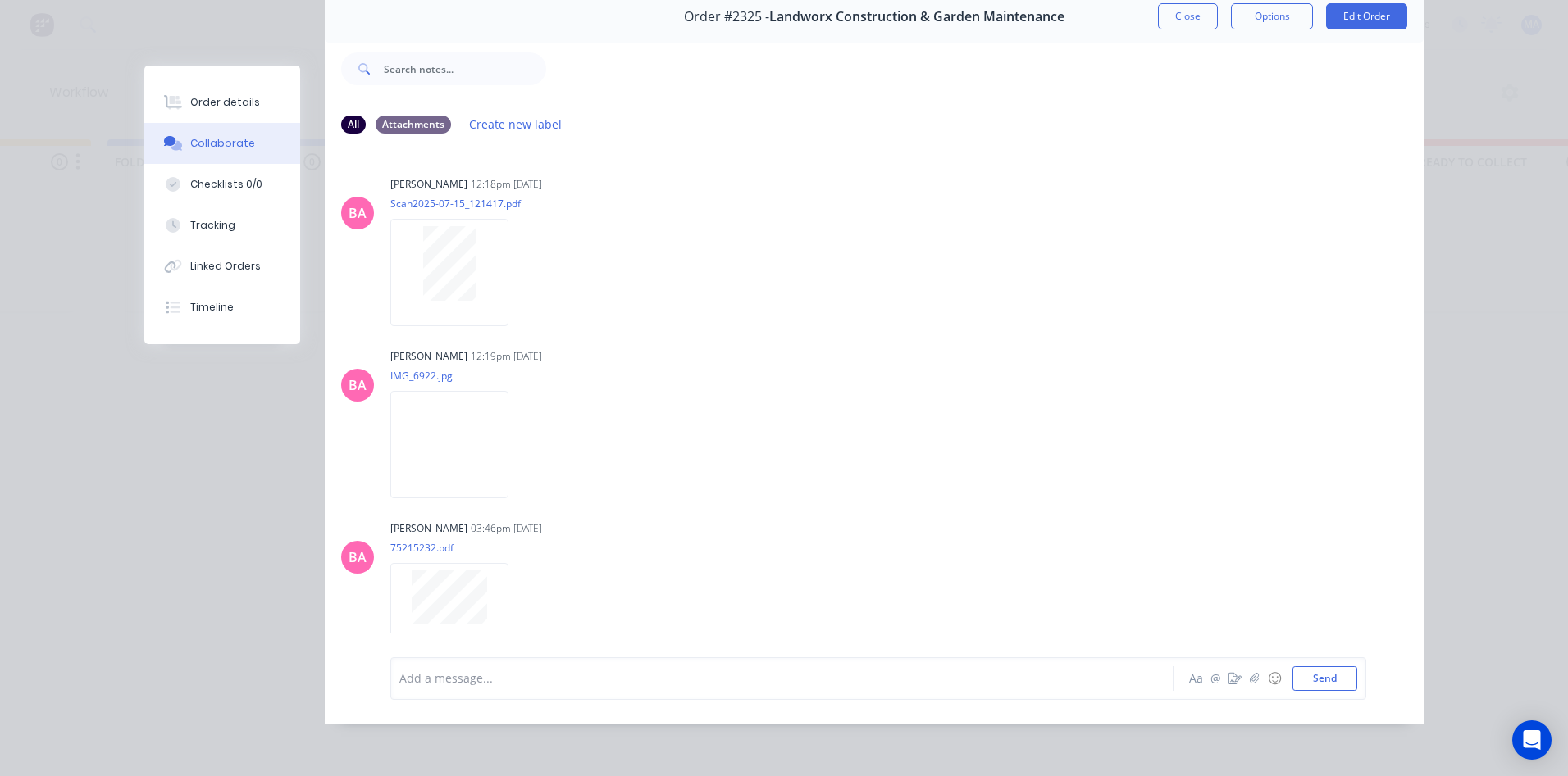
click at [1181, 7] on button "Close" at bounding box center [1187, 16] width 60 height 27
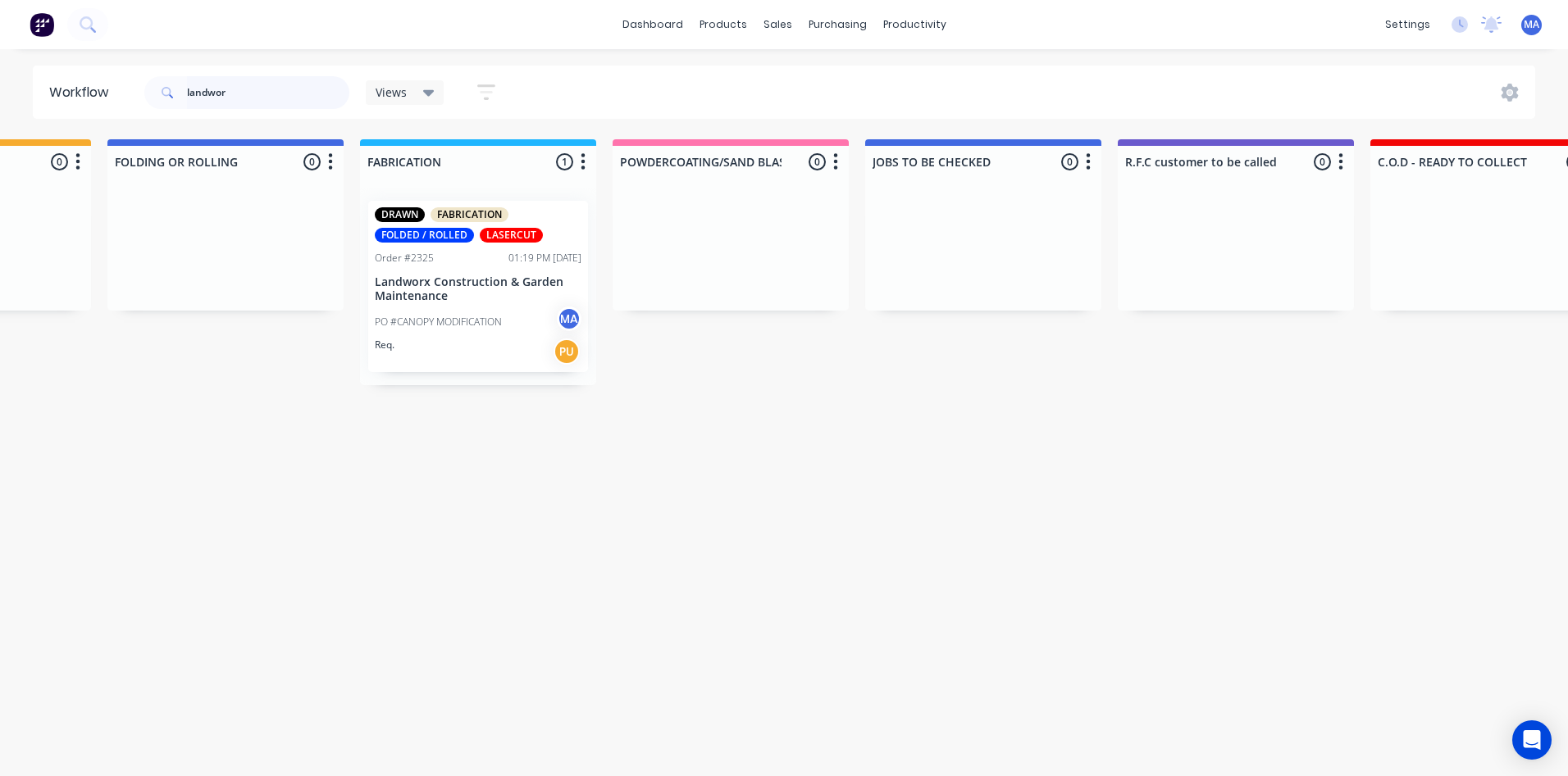
drag, startPoint x: 240, startPoint y: 83, endPoint x: 140, endPoint y: 99, distance: 101.3
click at [140, 99] on header "Workflow landwor Views Save new view None (Default) edit Show/Hide statuses Sho…" at bounding box center [784, 92] width 1503 height 53
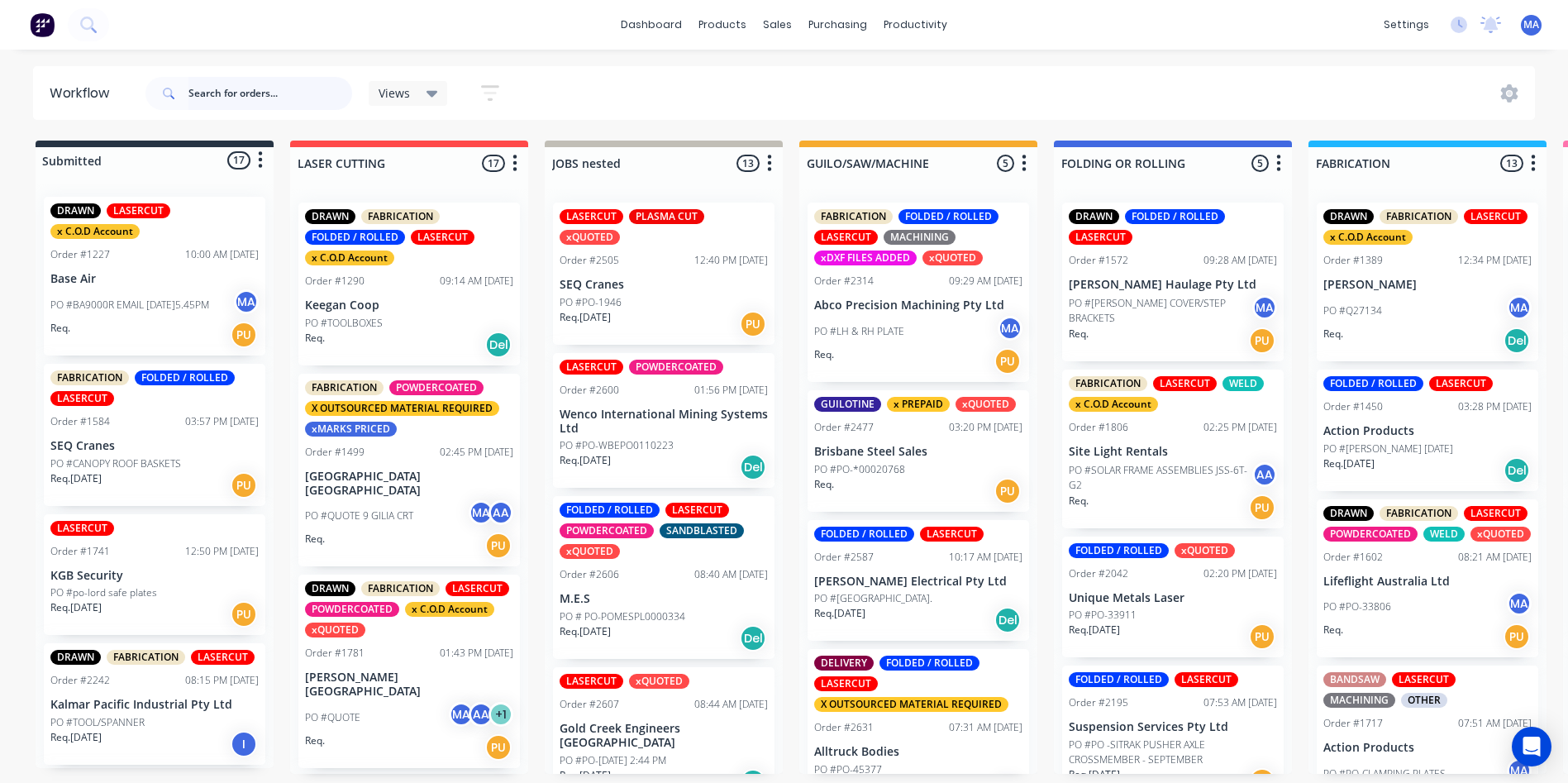
click at [218, 101] on input "text" at bounding box center [270, 93] width 163 height 33
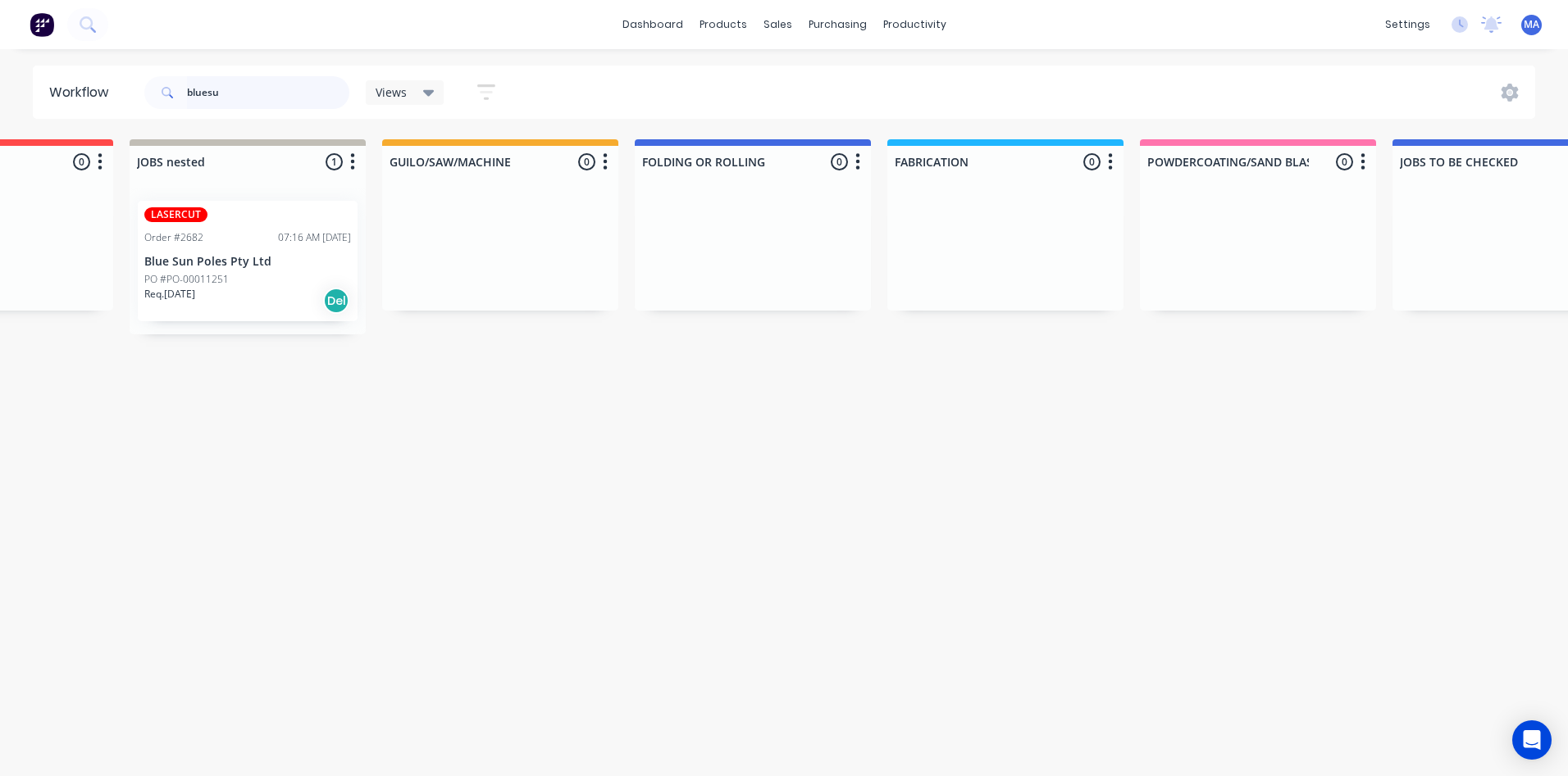
scroll to position [0, 410]
type input "bluesu"
click at [262, 290] on div "Req. [DATE] Del" at bounding box center [248, 300] width 207 height 28
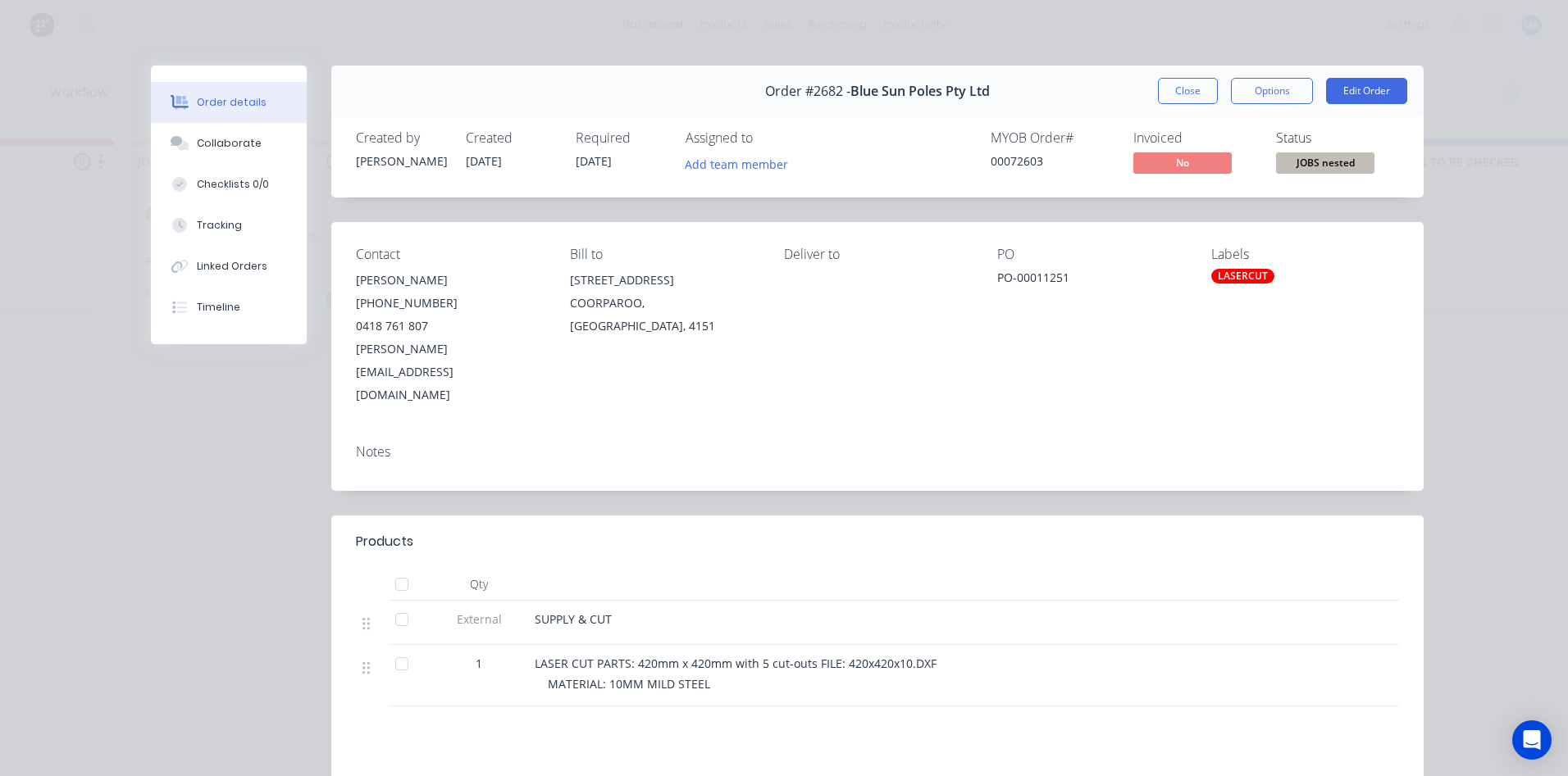
click at [857, 373] on div "Contact [PERSON_NAME] [PHONE_NUMBER] [PERSON_NAME][EMAIL_ADDRESS][DOMAIN_NAME] …" at bounding box center [877, 326] width 1093 height 209
click at [263, 151] on button "Collaborate" at bounding box center [229, 143] width 156 height 41
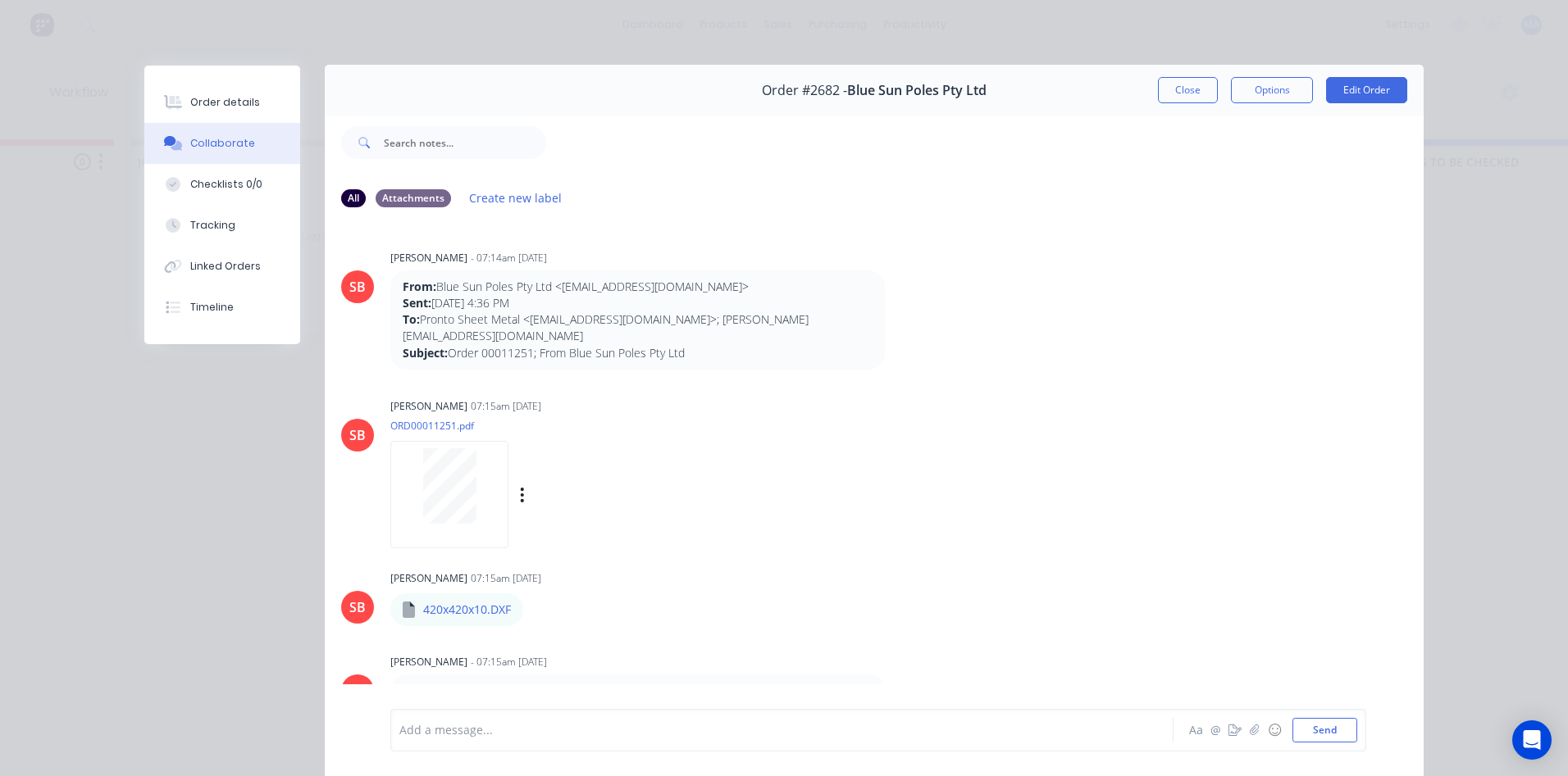
scroll to position [0, 0]
click at [236, 112] on button "Order details" at bounding box center [222, 102] width 156 height 41
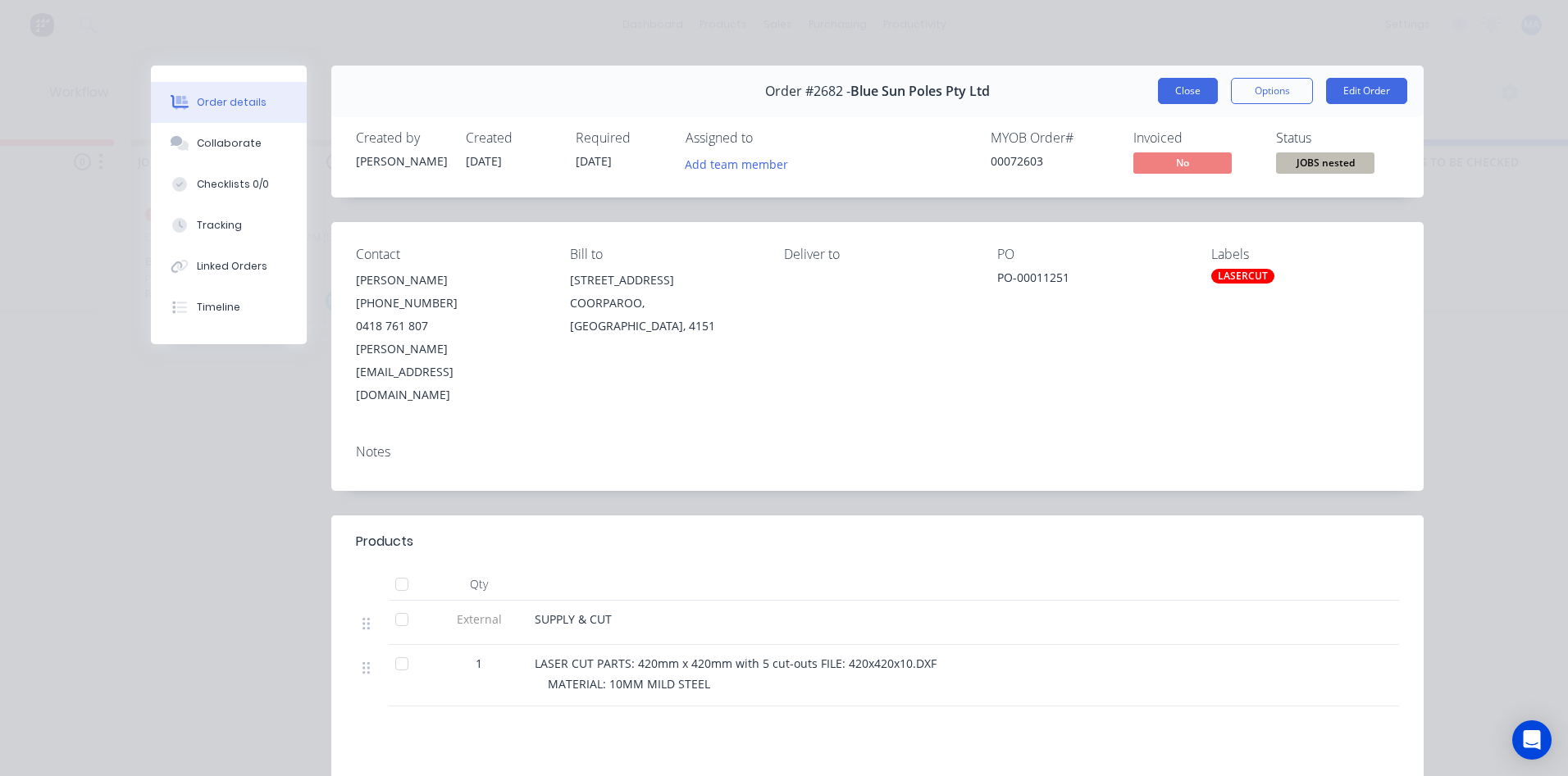
click at [1188, 87] on button "Close" at bounding box center [1187, 91] width 60 height 27
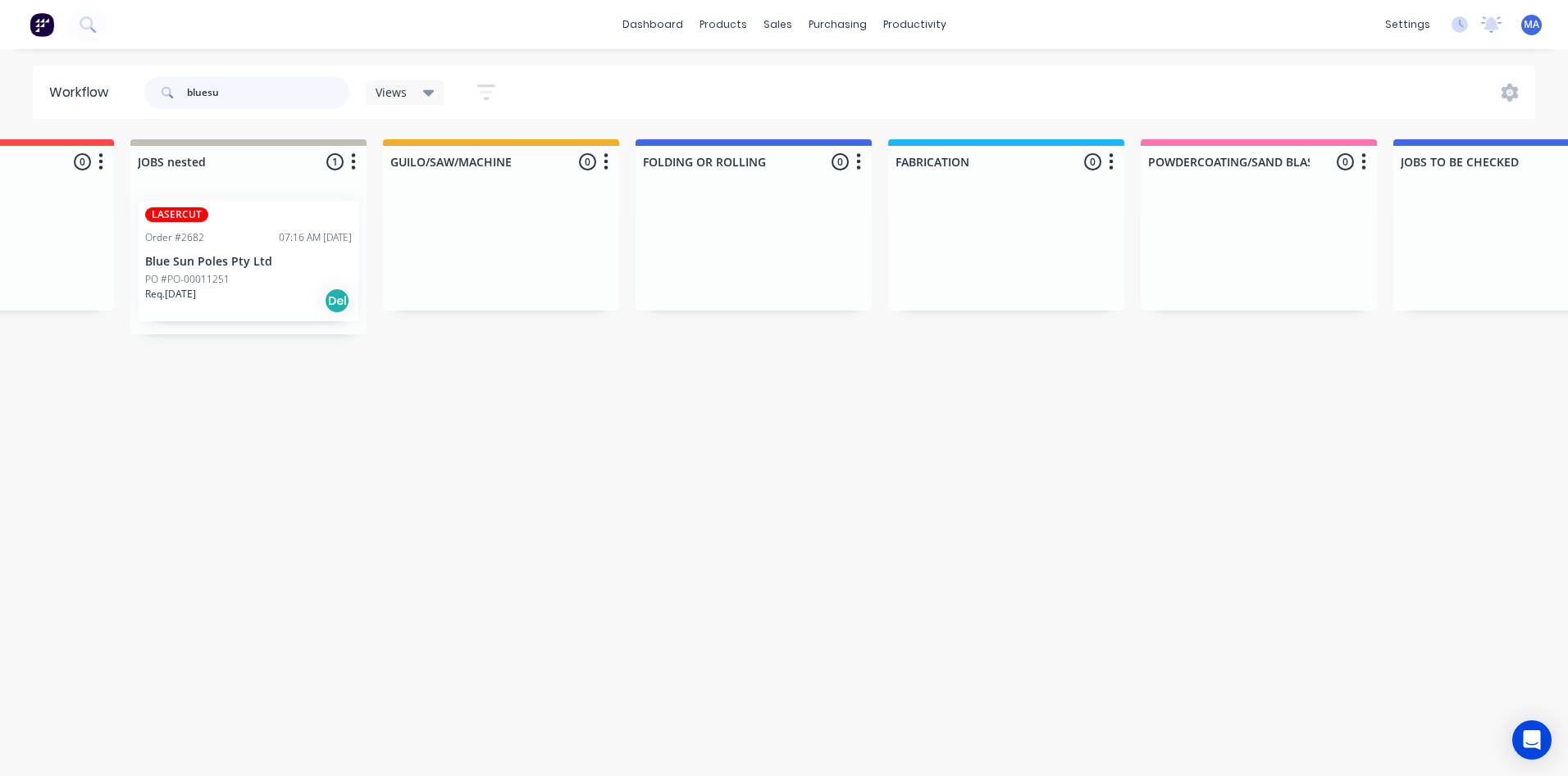
click at [178, 97] on div "bluesu" at bounding box center [246, 92] width 205 height 32
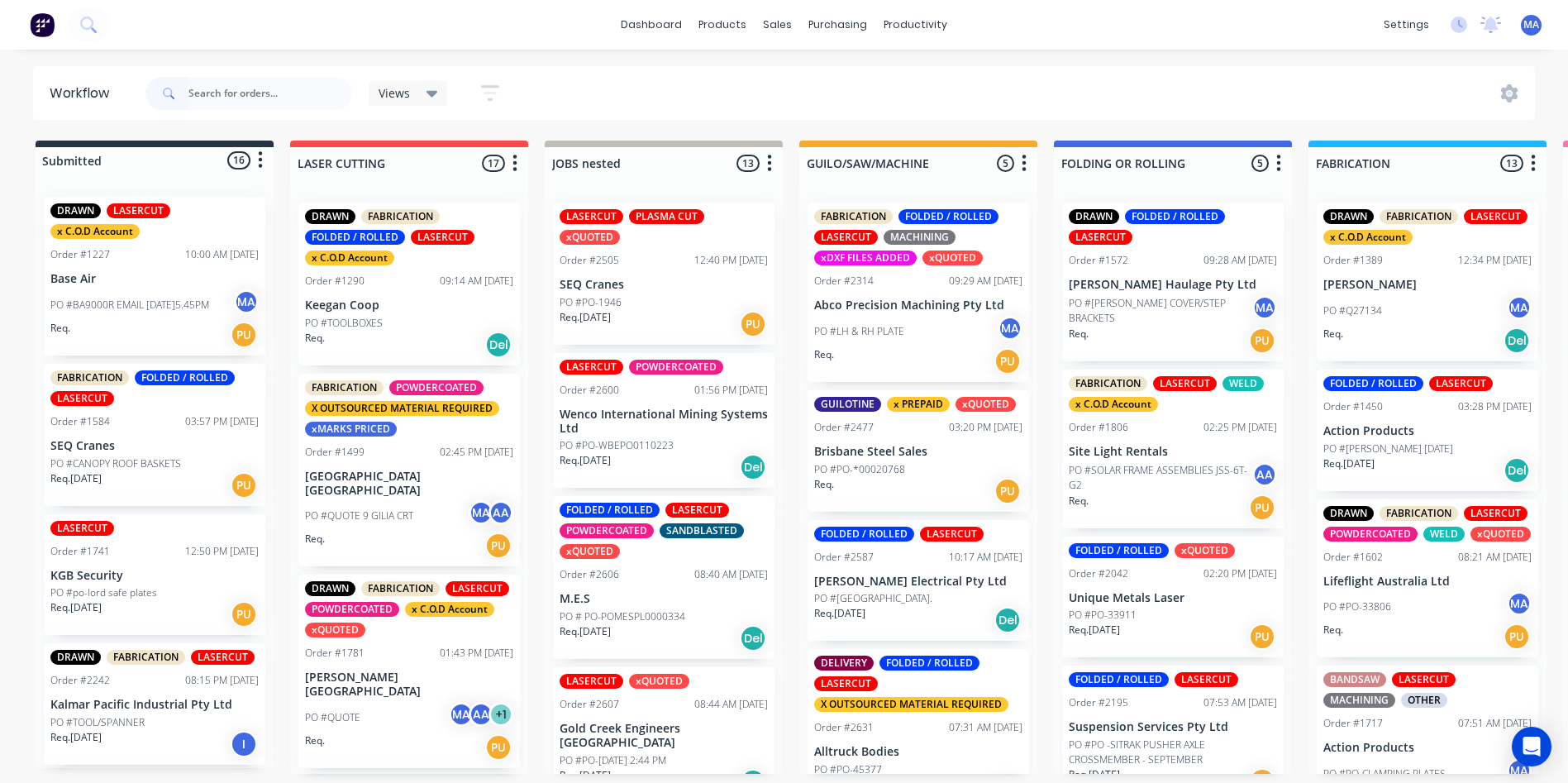
click at [415, 503] on div "PO #QUOTE 9 GILIA CRT MA AA" at bounding box center [409, 516] width 208 height 32
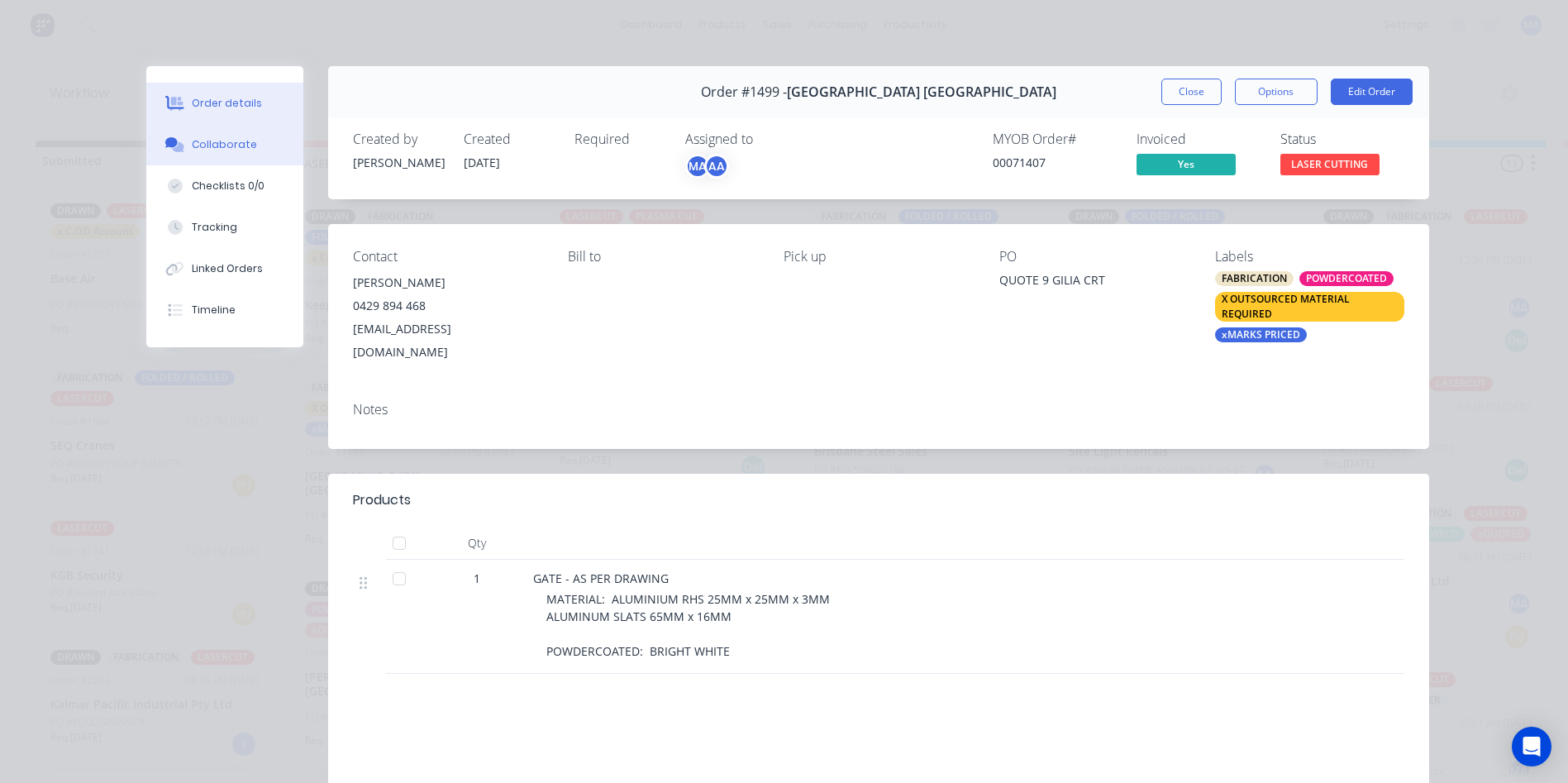
click at [232, 144] on div "Collaborate" at bounding box center [225, 144] width 65 height 14
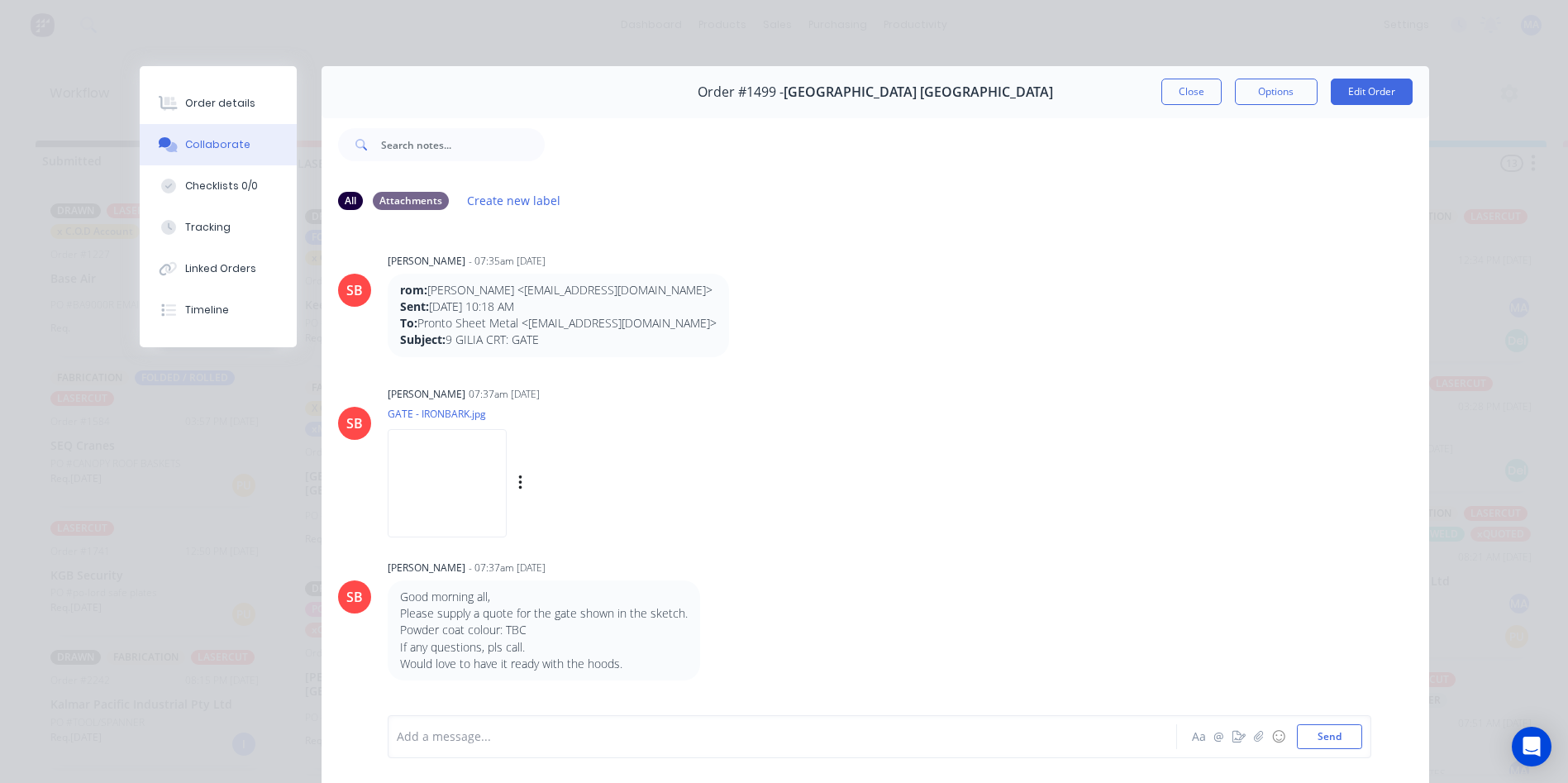
click at [439, 496] on img at bounding box center [447, 483] width 119 height 109
click at [1182, 85] on button "Close" at bounding box center [1191, 92] width 60 height 27
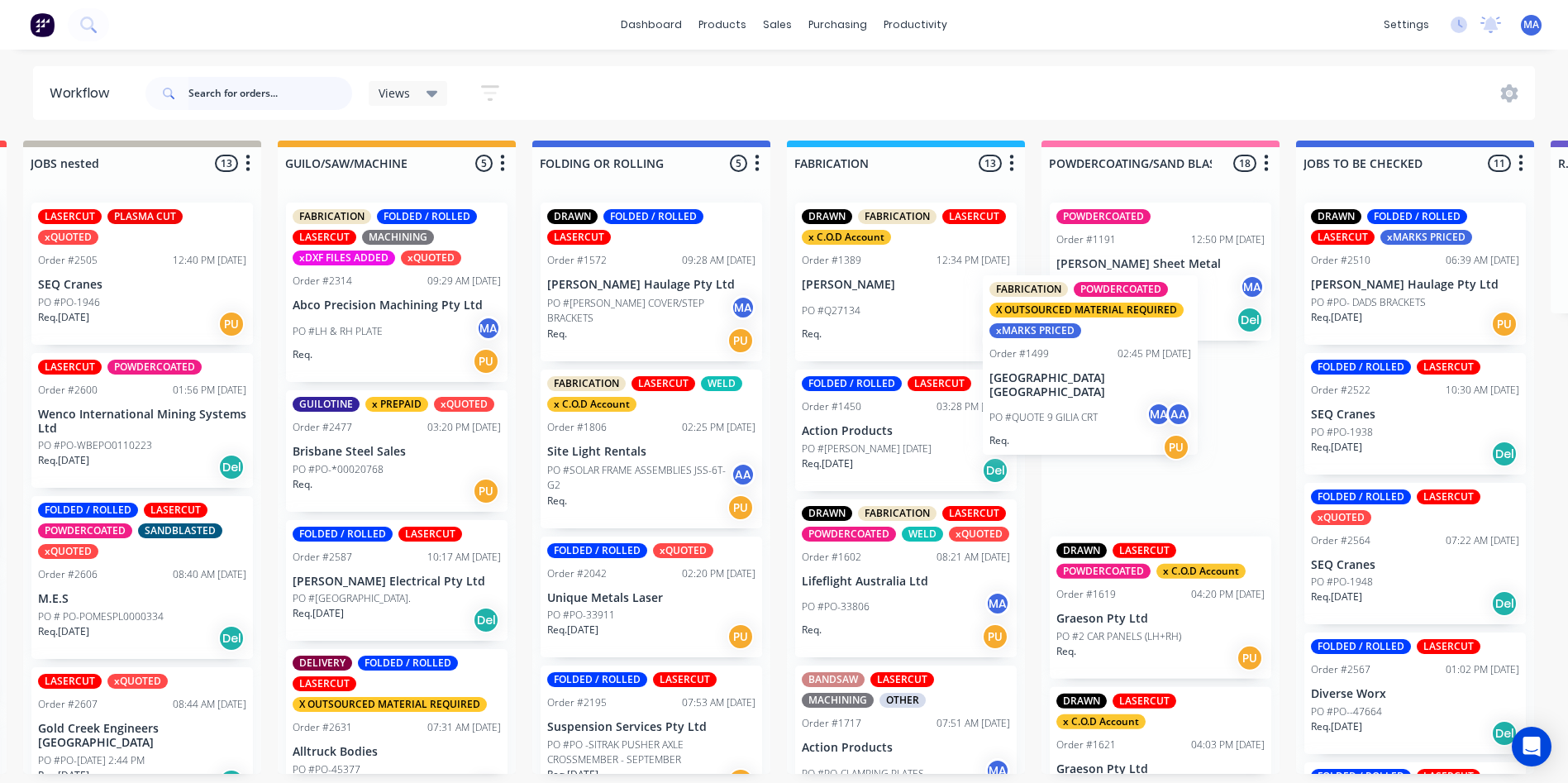
scroll to position [0, 530]
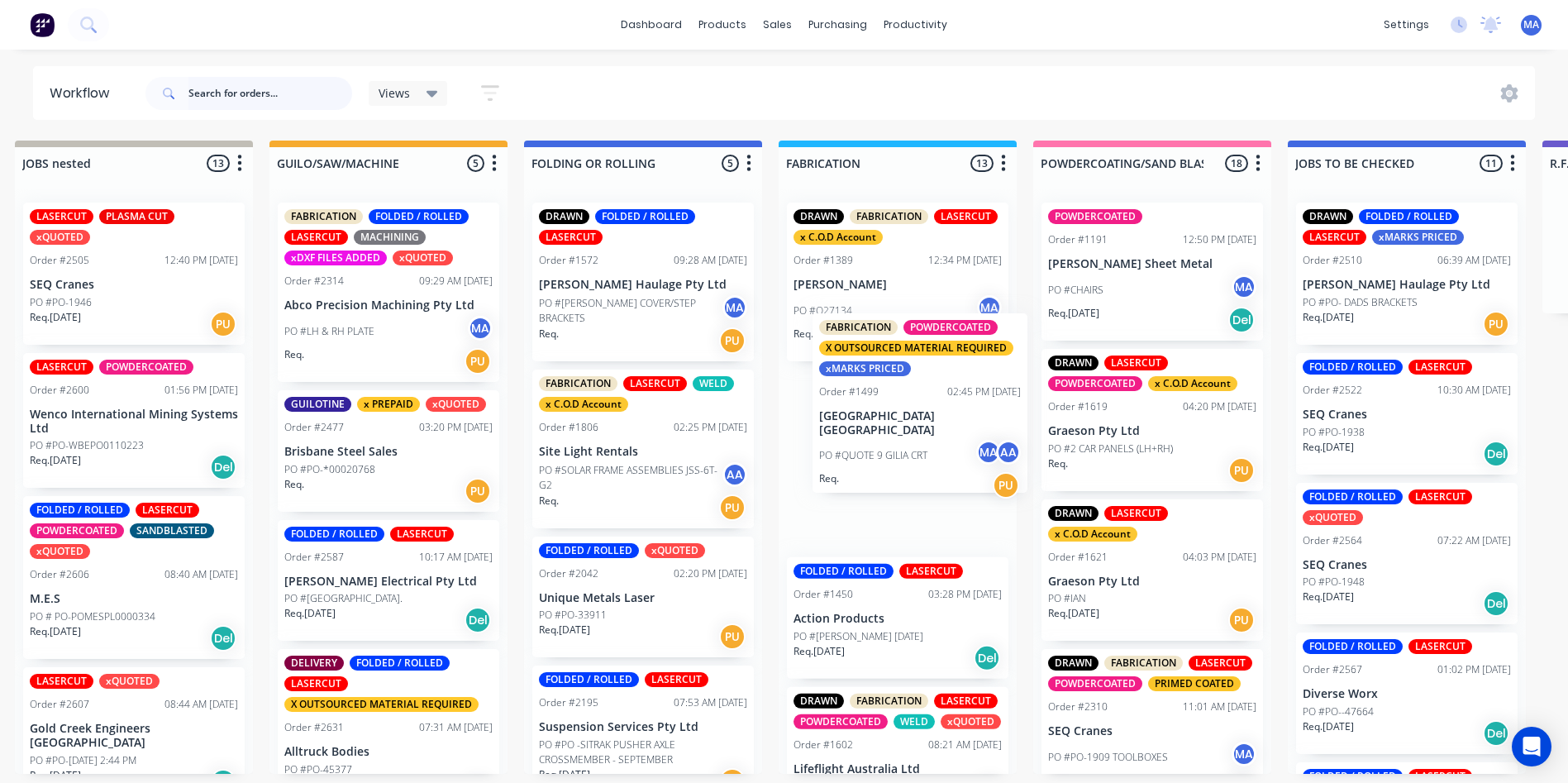
drag, startPoint x: 891, startPoint y: 527, endPoint x: 904, endPoint y: 482, distance: 46.8
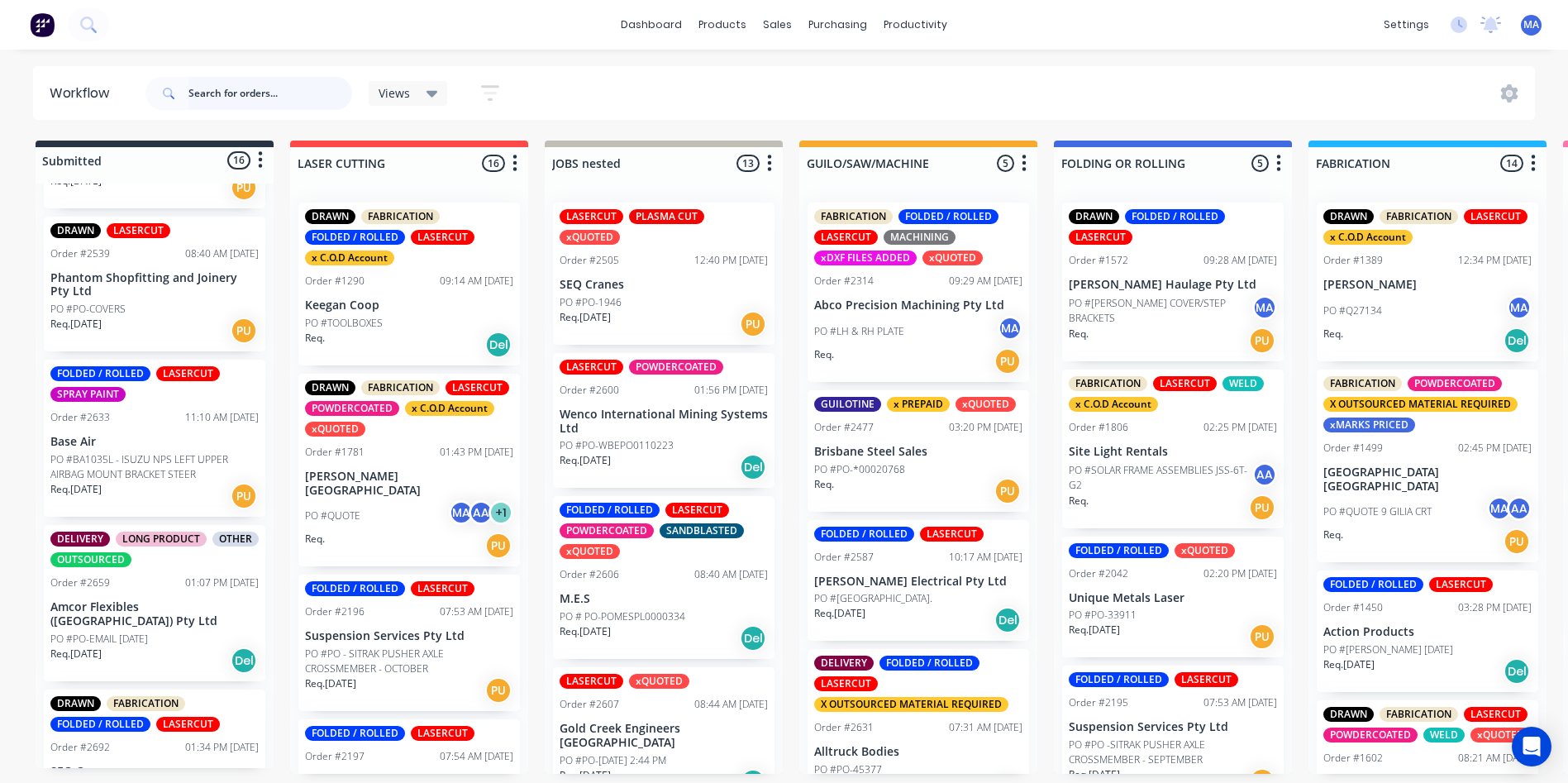
scroll to position [910, 0]
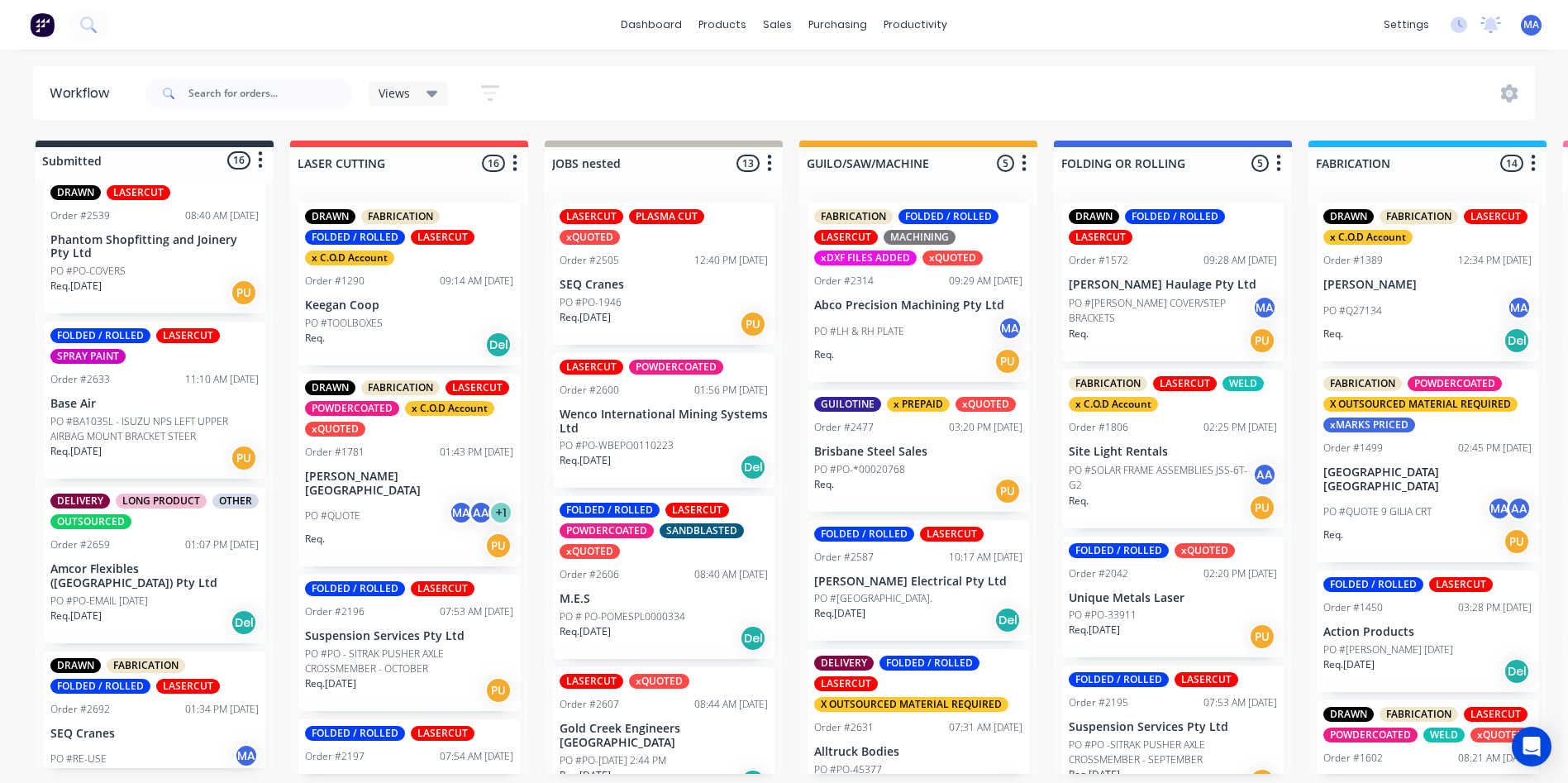
click at [155, 457] on div "Req. [DATE] PU" at bounding box center [155, 457] width 208 height 28
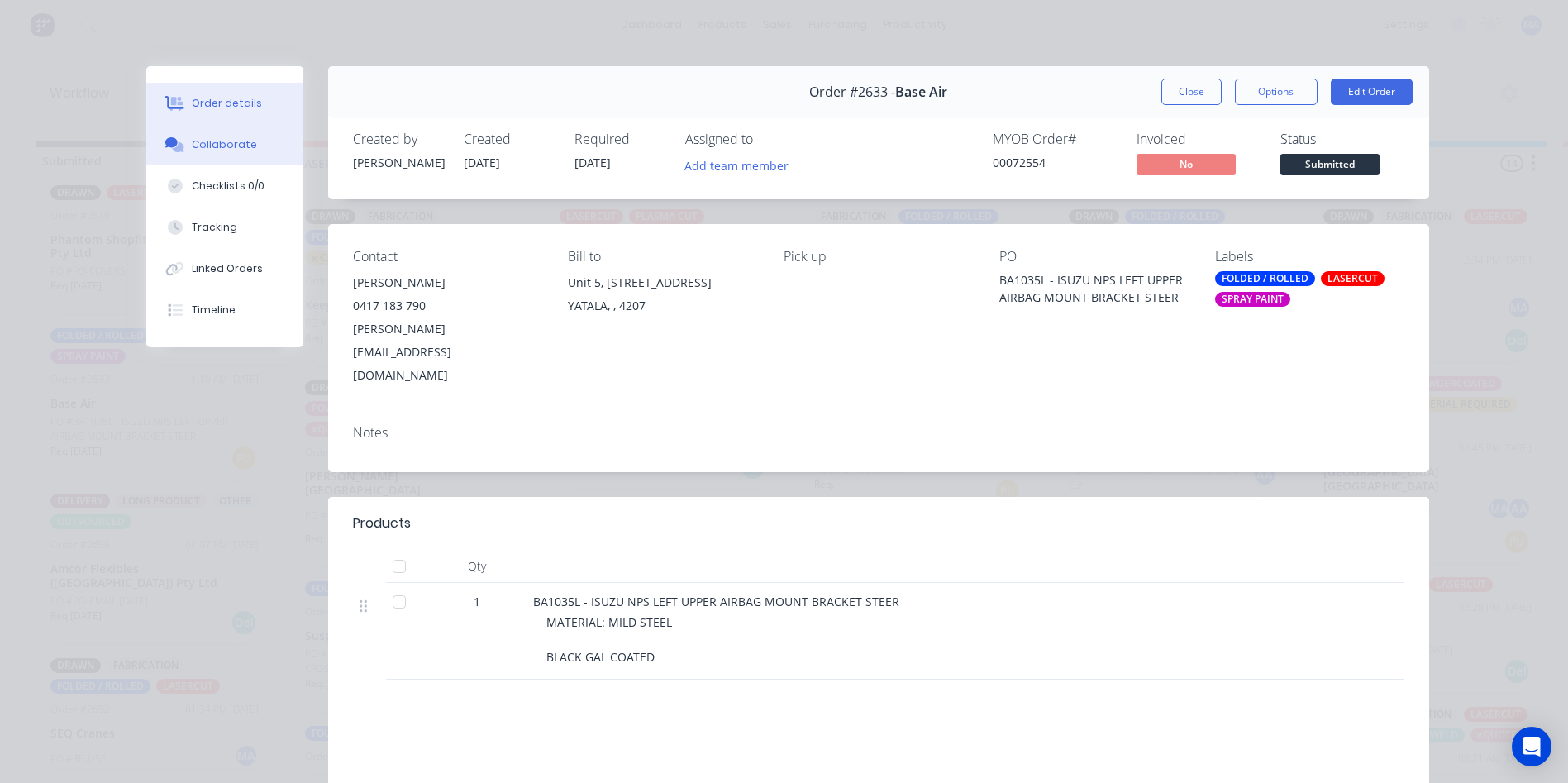
click at [198, 153] on button "Collaborate" at bounding box center [225, 144] width 157 height 41
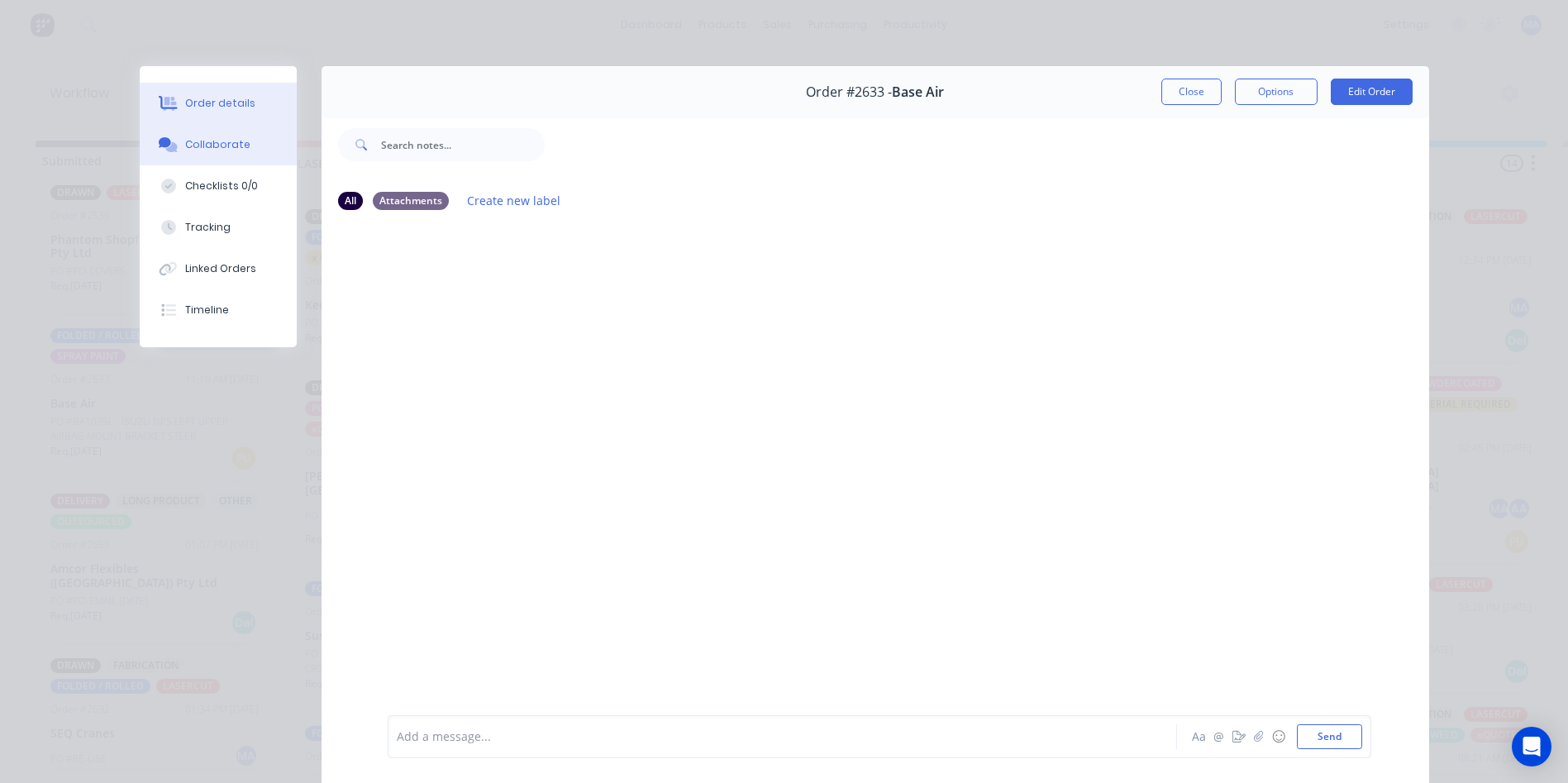
click at [217, 94] on button "Order details" at bounding box center [218, 103] width 157 height 41
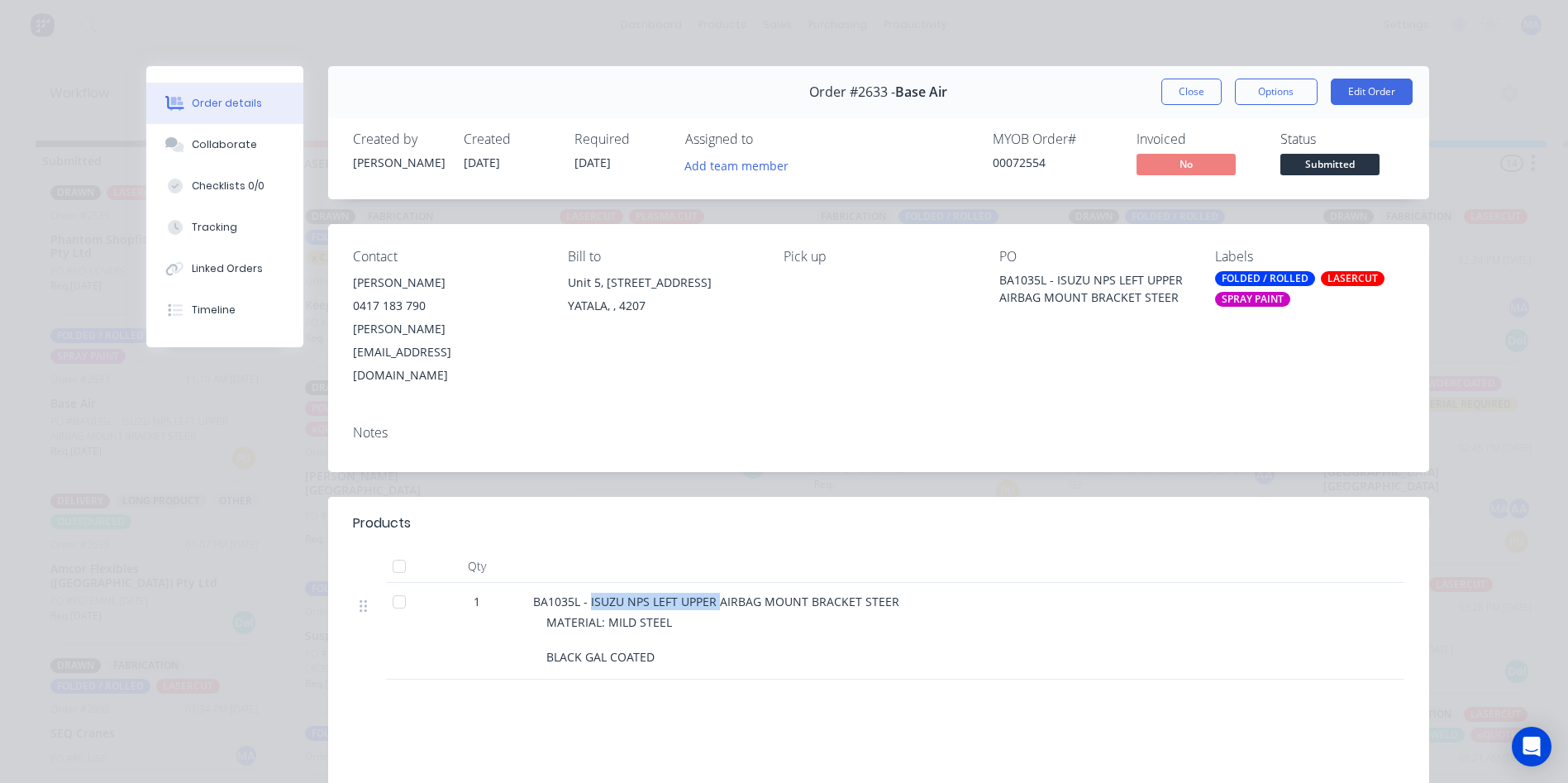
drag, startPoint x: 690, startPoint y: 555, endPoint x: 582, endPoint y: 557, distance: 108.0
click at [582, 594] on span "BA1035L - ISUZU NPS LEFT UPPER AIRBAG MOUNT BRACKET STEER" at bounding box center [715, 601] width 366 height 15
drag, startPoint x: 582, startPoint y: 557, endPoint x: 517, endPoint y: 555, distance: 65.0
click at [517, 583] on div "1 BA1035L - ISUZU NPS LEFT UPPER AIRBAG MOUNT BRACKET STEER MATERIAL: MILD STEE…" at bounding box center [879, 631] width 1051 height 97
copy div "BA1035L"
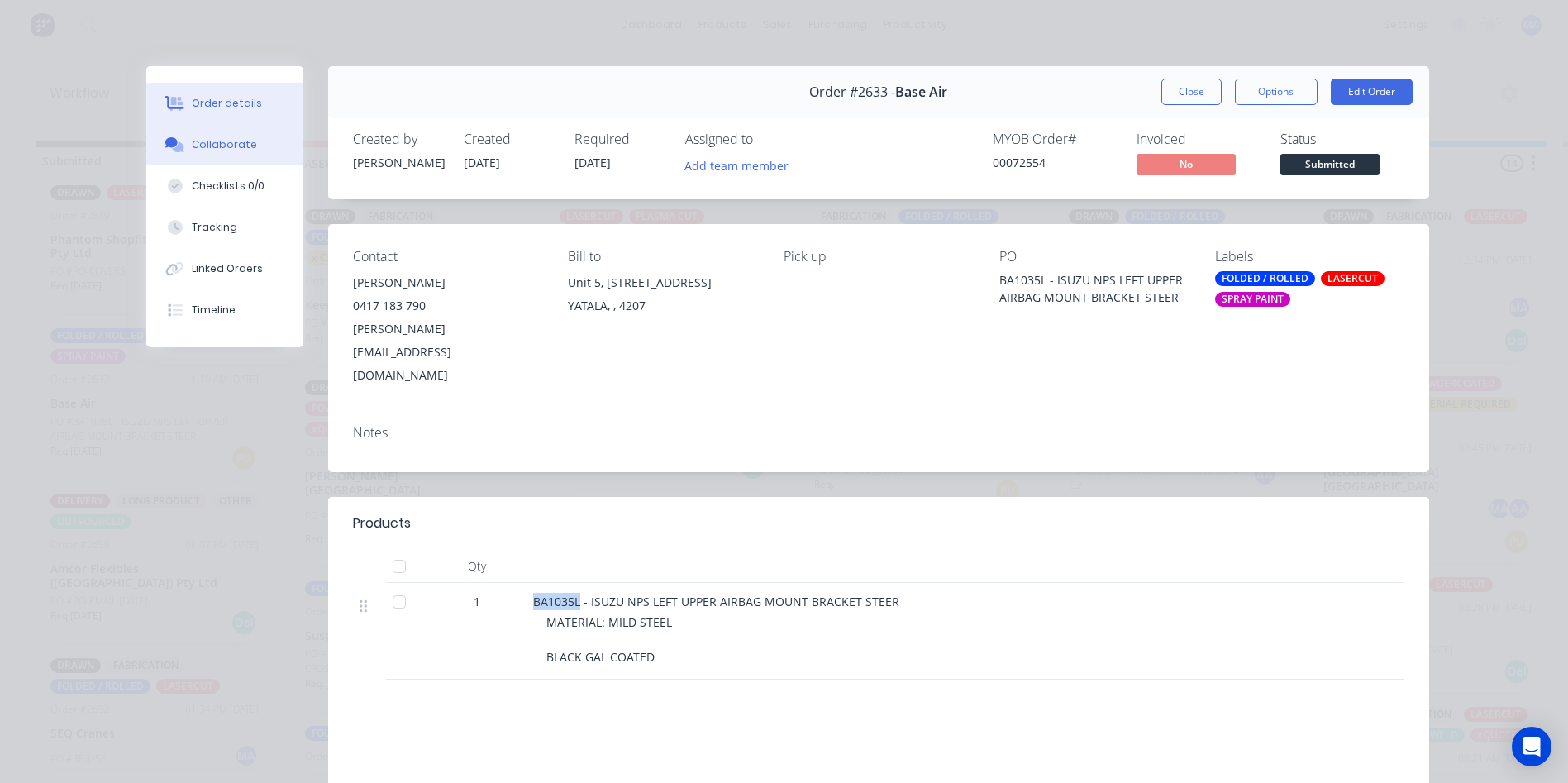
click at [258, 150] on button "Collaborate" at bounding box center [225, 144] width 157 height 41
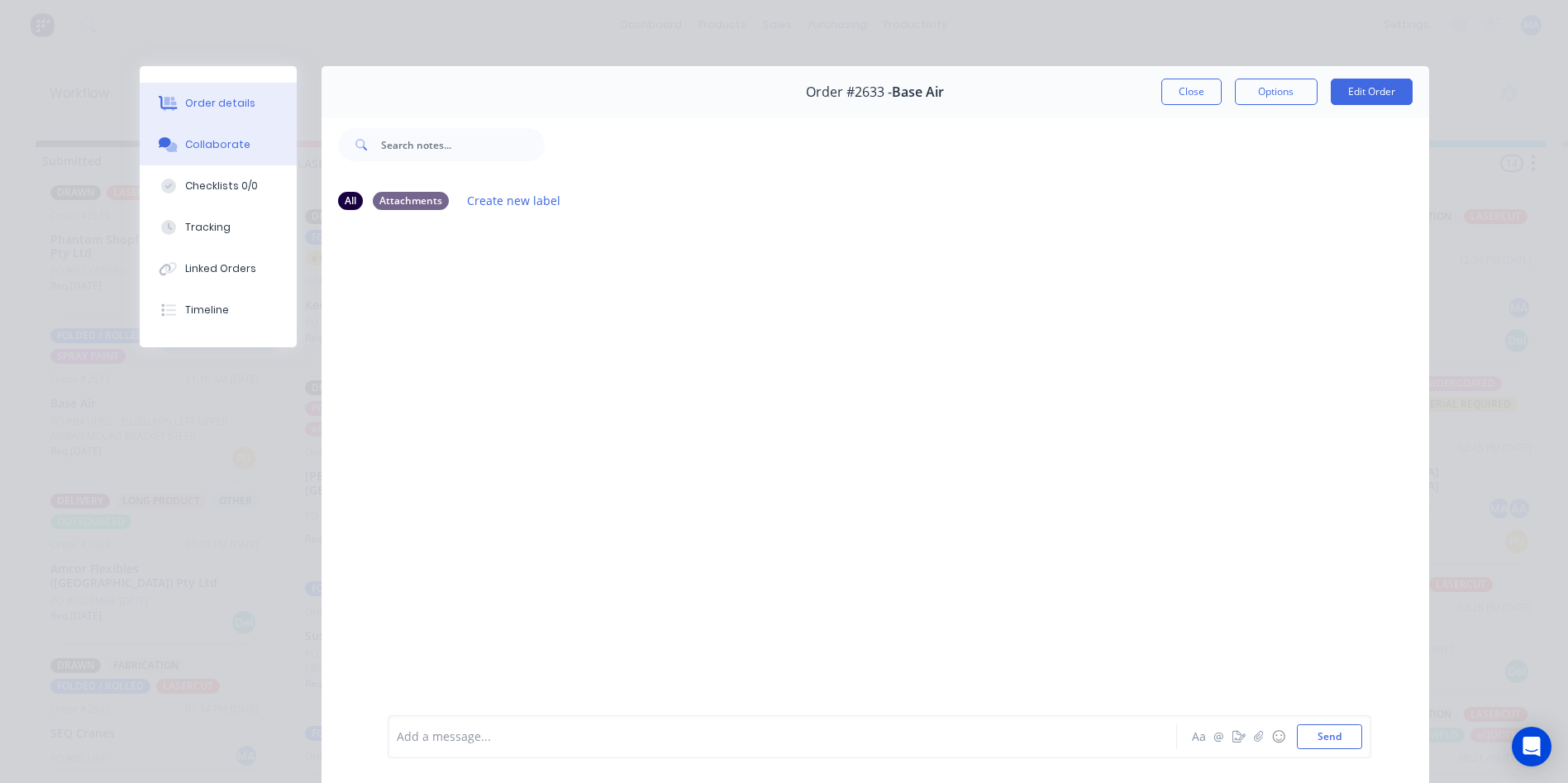
click at [253, 100] on button "Order details" at bounding box center [218, 103] width 157 height 41
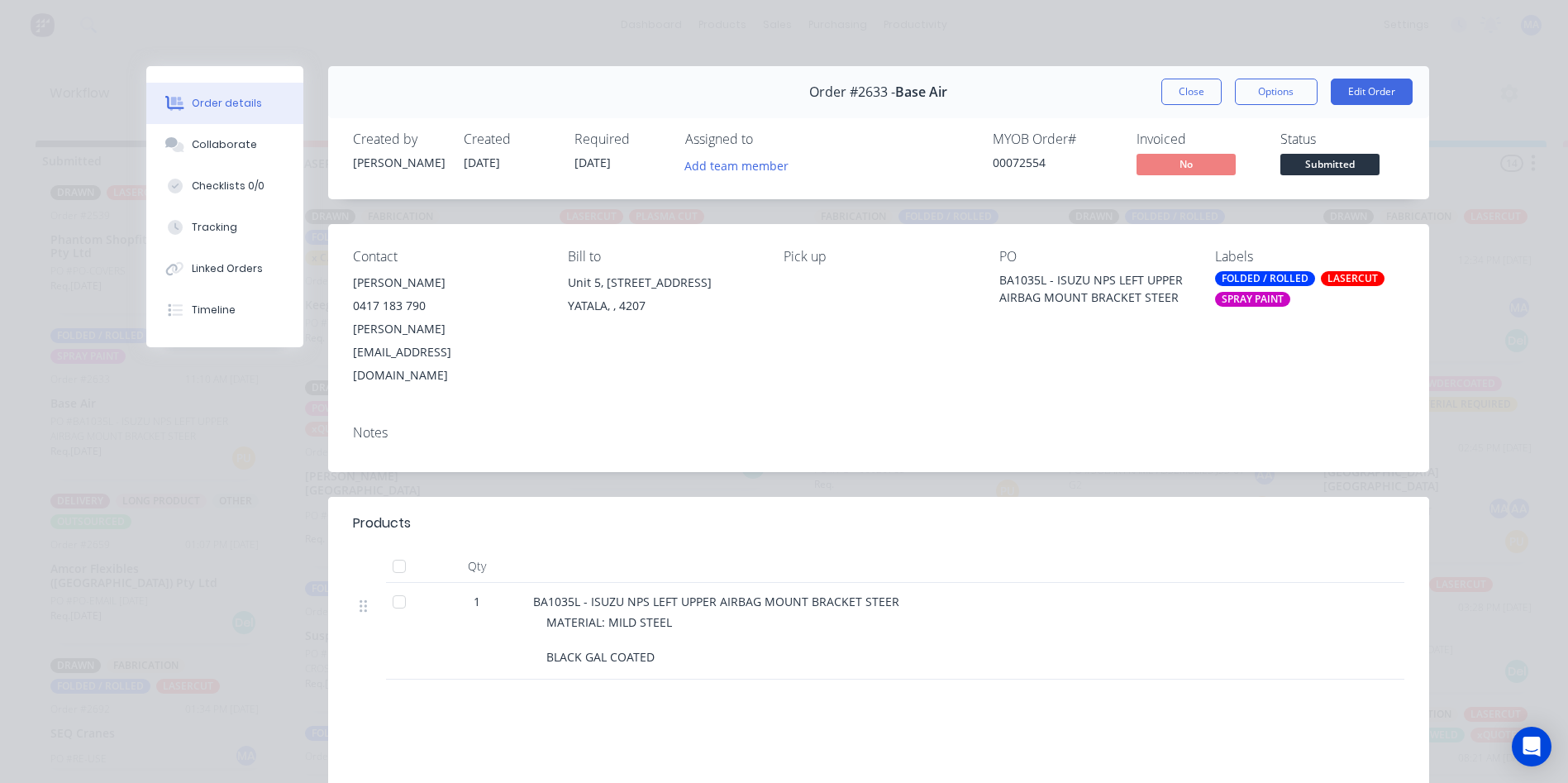
click at [1063, 56] on div "Order details Collaborate Checklists 0/0 Tracking Linked Orders Timeline Order …" at bounding box center [784, 391] width 1568 height 783
click at [1200, 92] on button "Close" at bounding box center [1191, 92] width 60 height 27
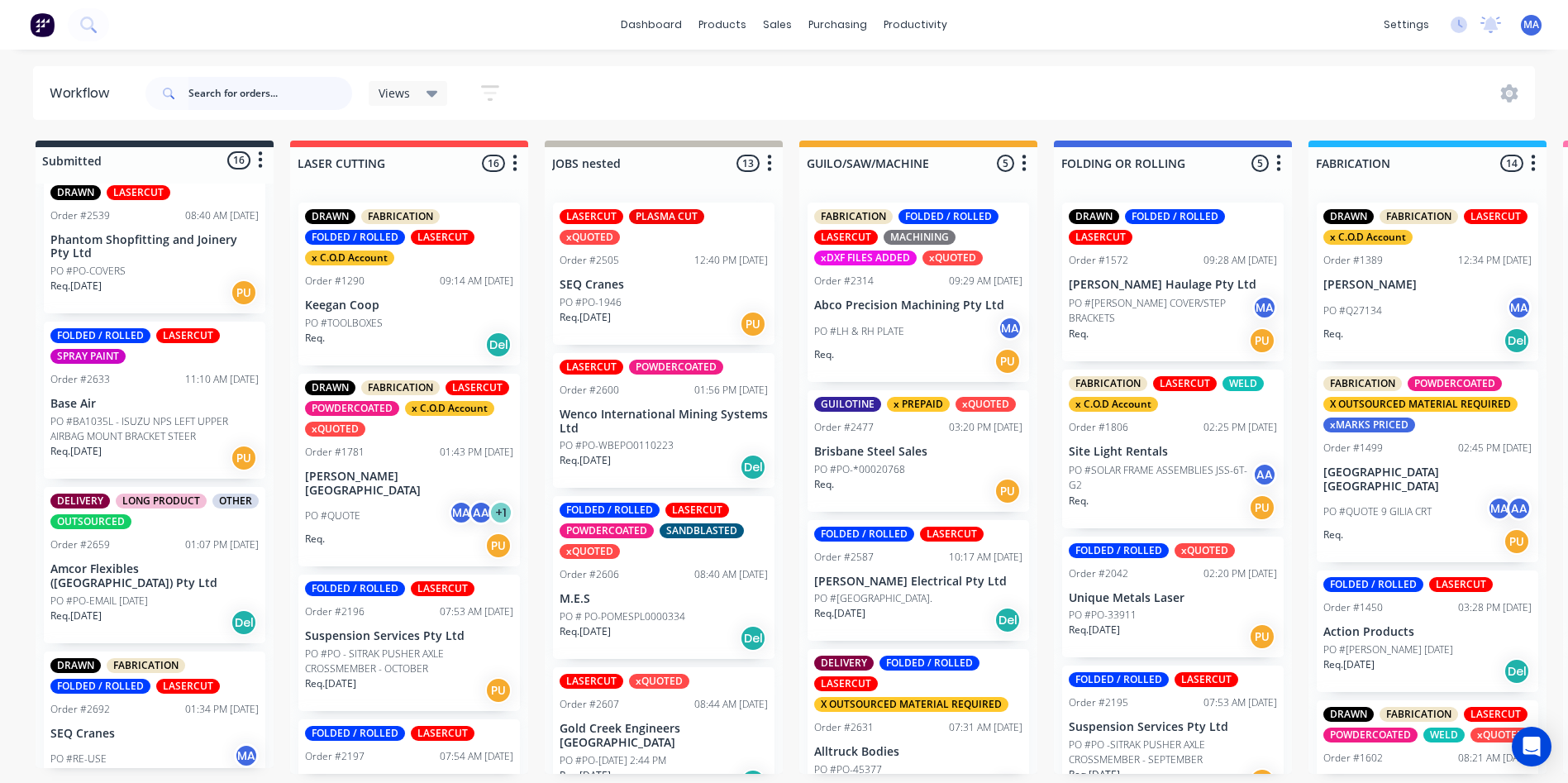
click at [267, 104] on input "text" at bounding box center [270, 93] width 163 height 33
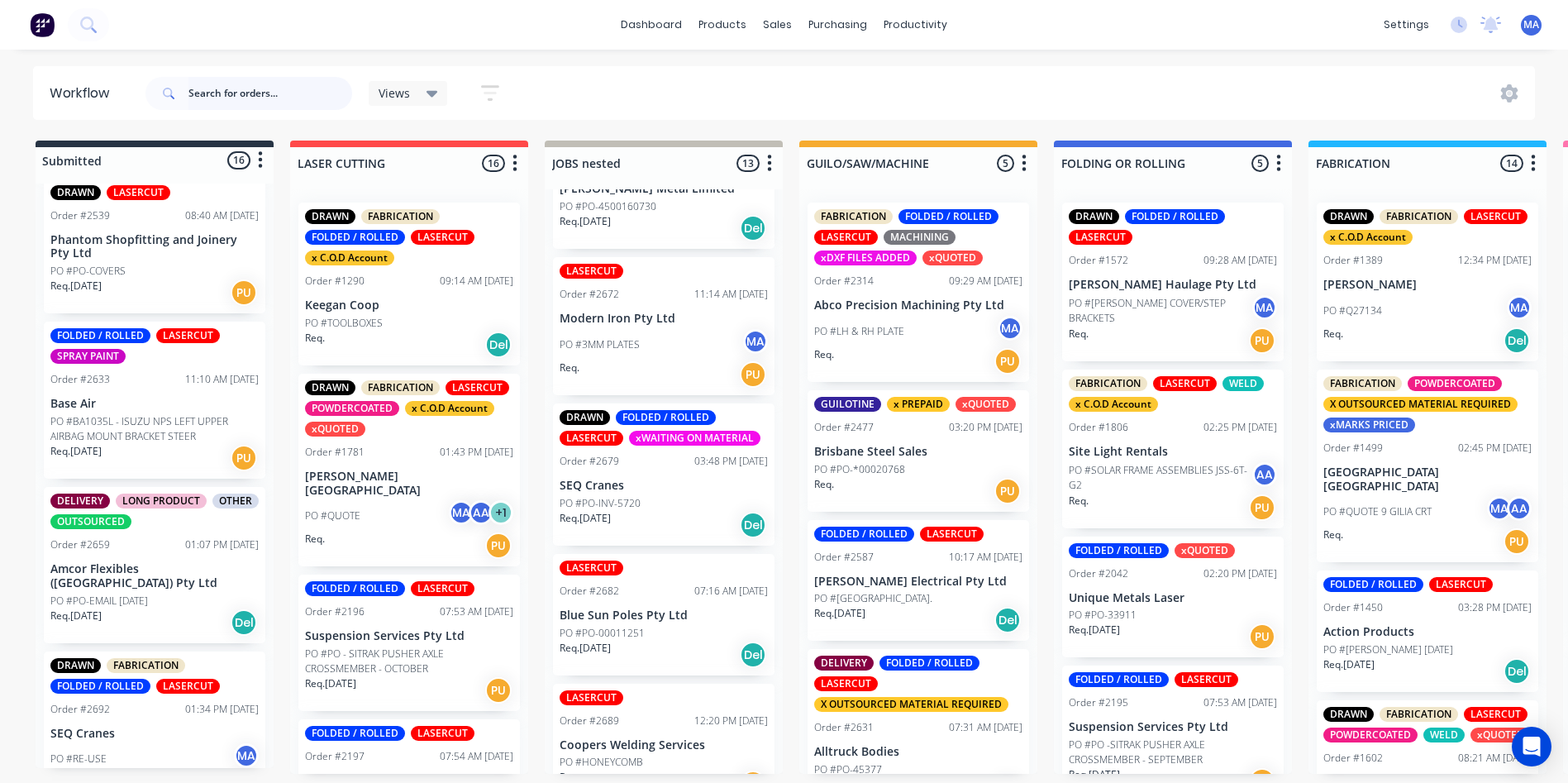
scroll to position [1313, 0]
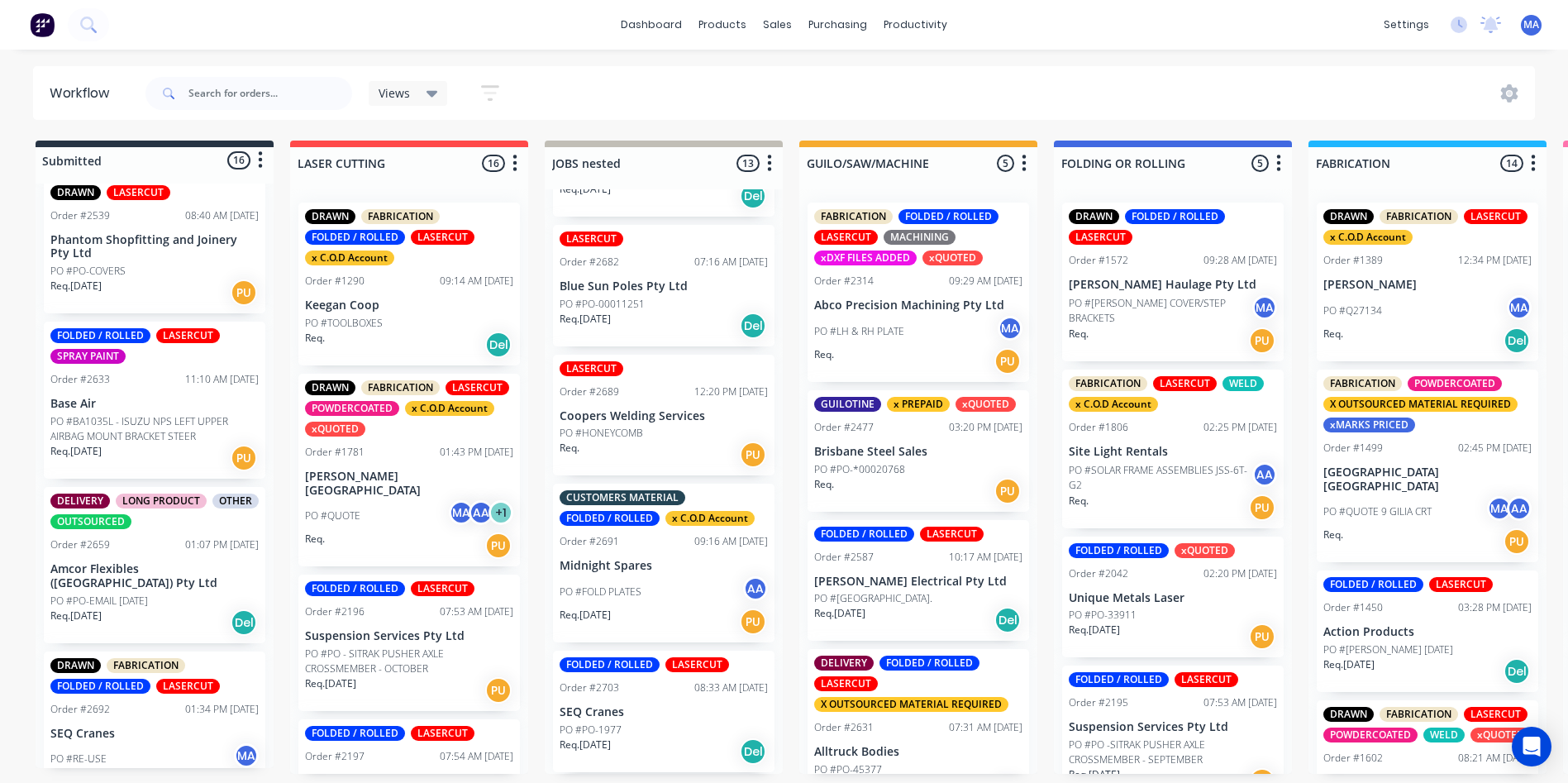
click at [639, 601] on div "PO #FOLD PLATES AA" at bounding box center [663, 592] width 208 height 32
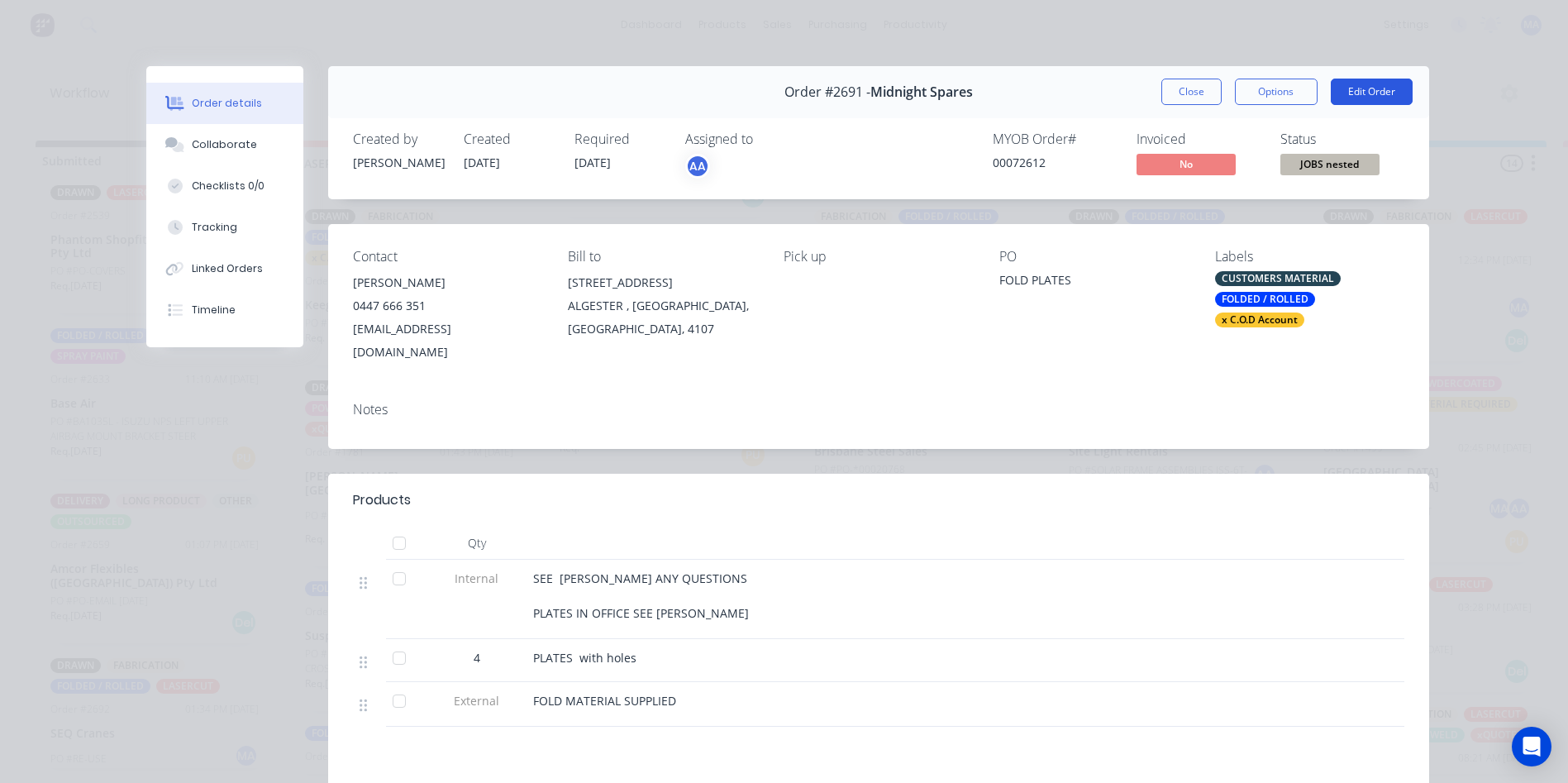
click at [1362, 83] on button "Edit Order" at bounding box center [1371, 92] width 82 height 27
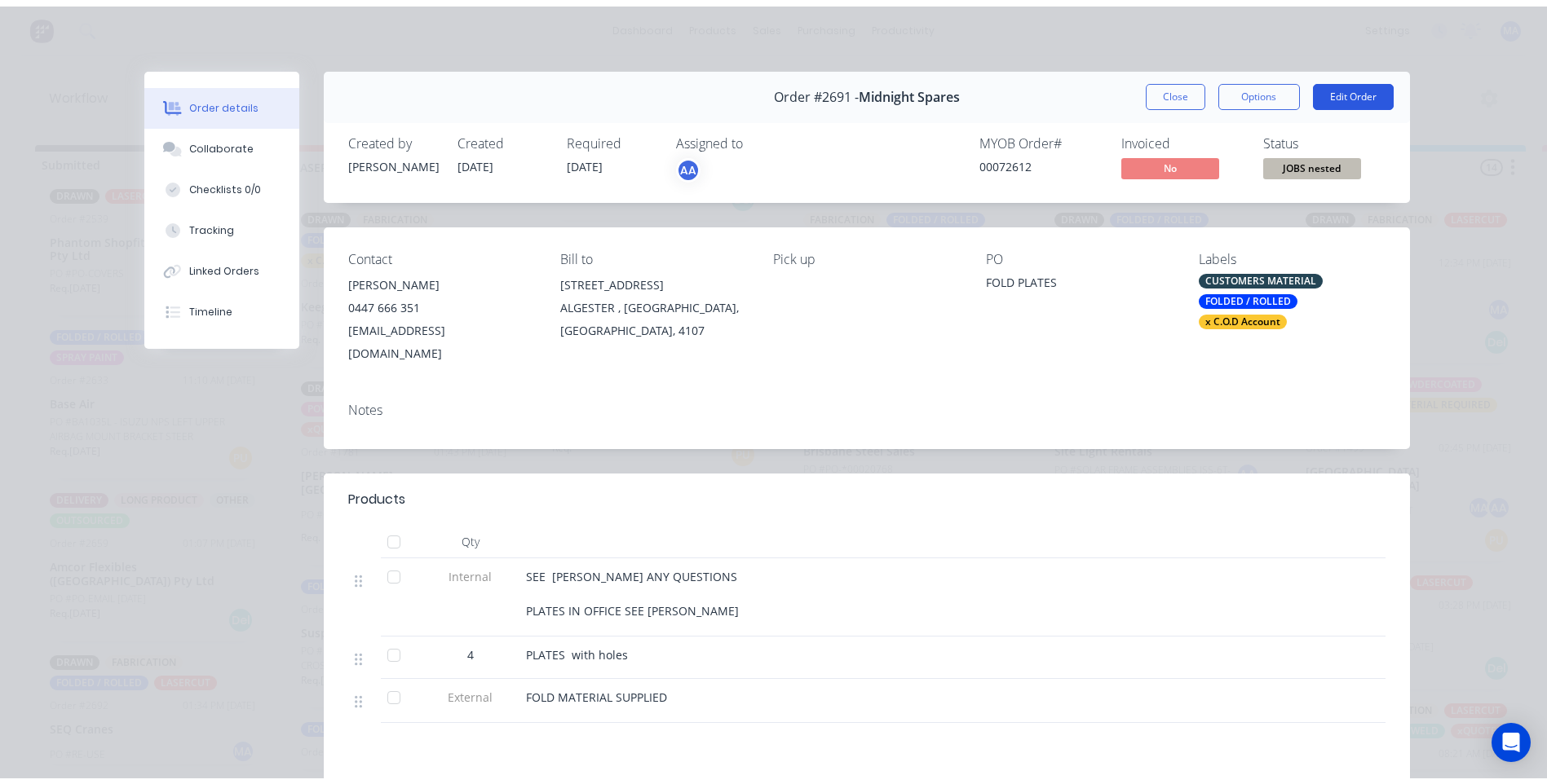
scroll to position [0, 0]
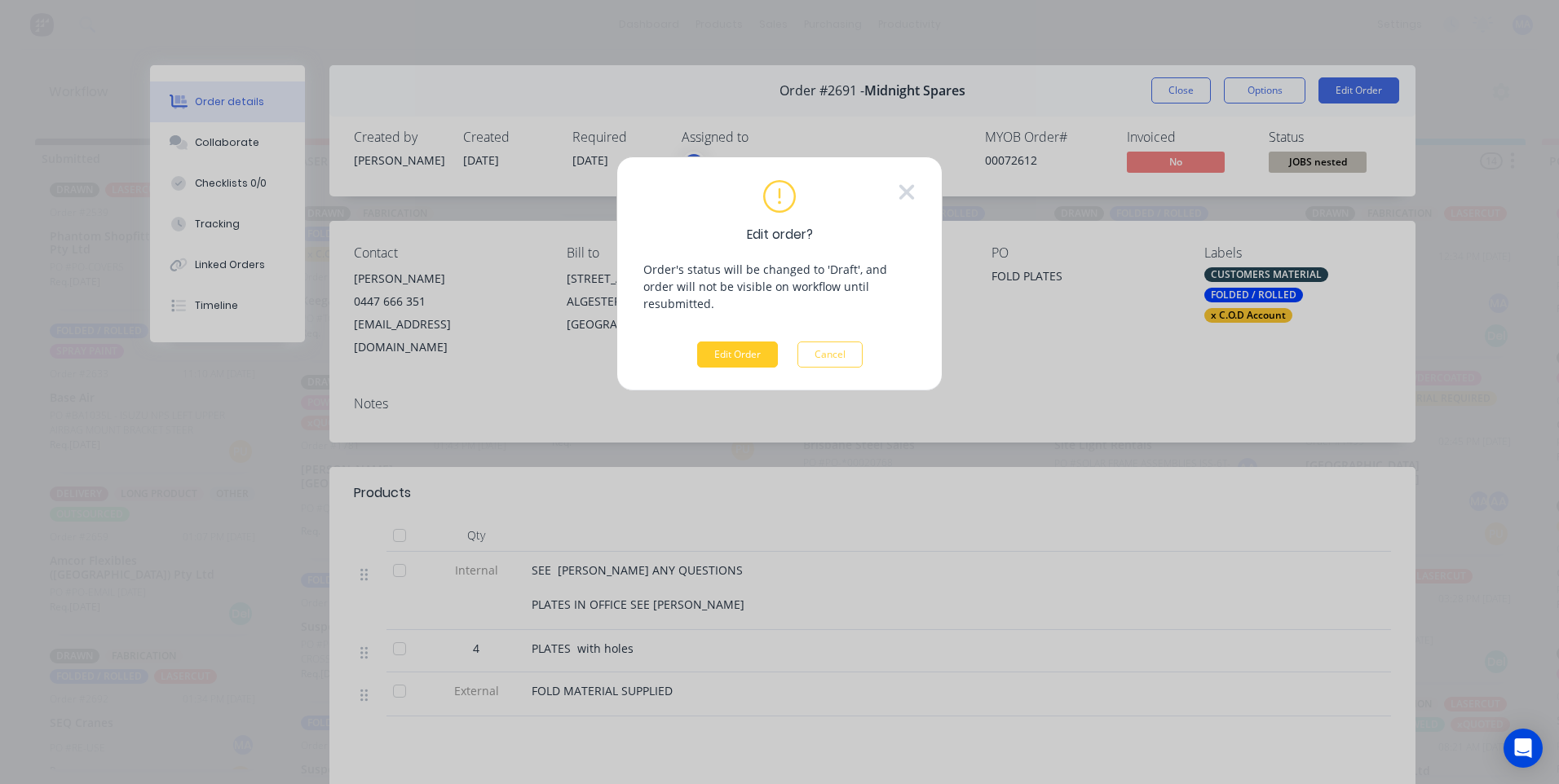
click at [755, 342] on button "Edit Order" at bounding box center [737, 355] width 81 height 27
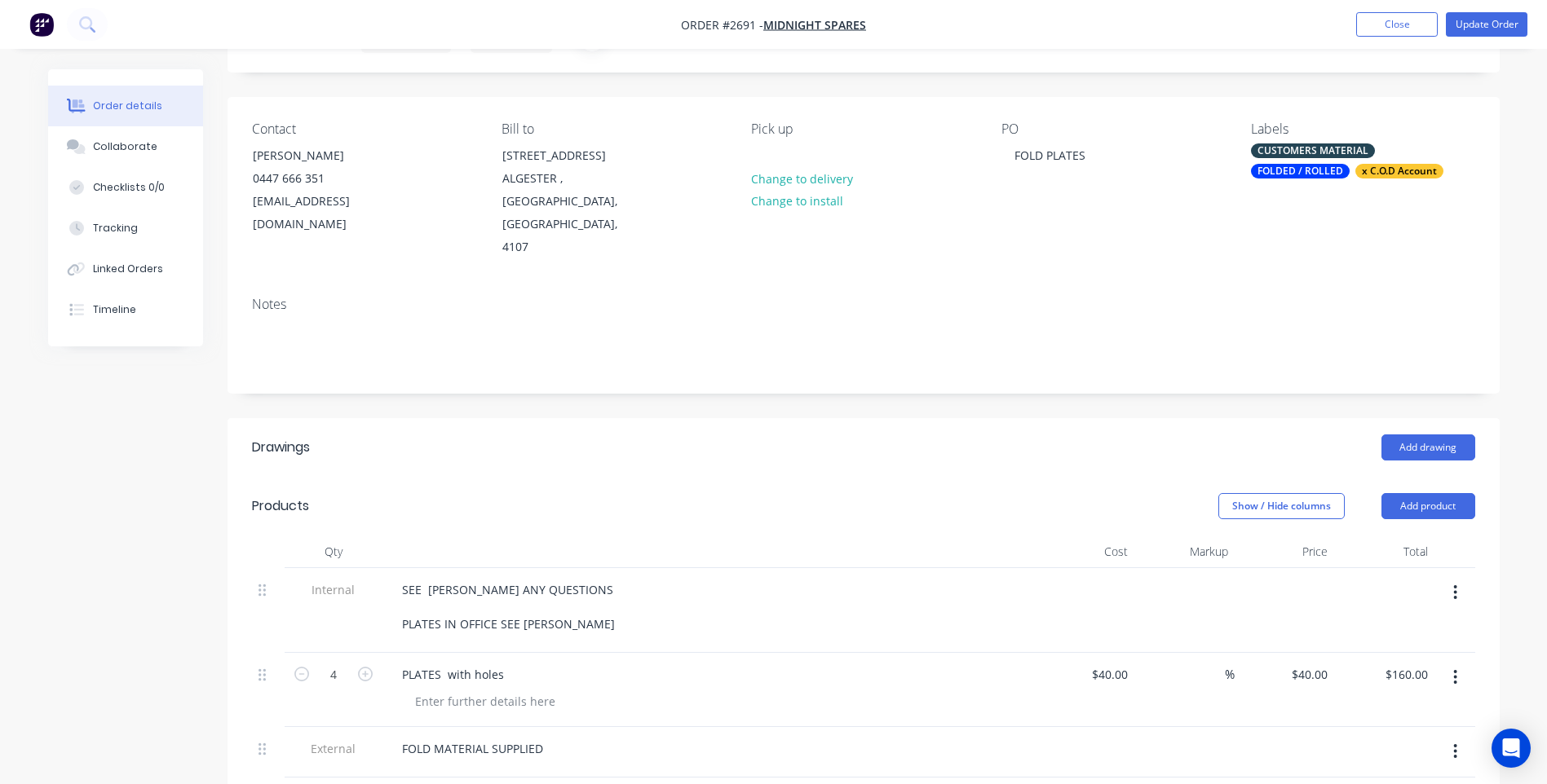
scroll to position [163, 0]
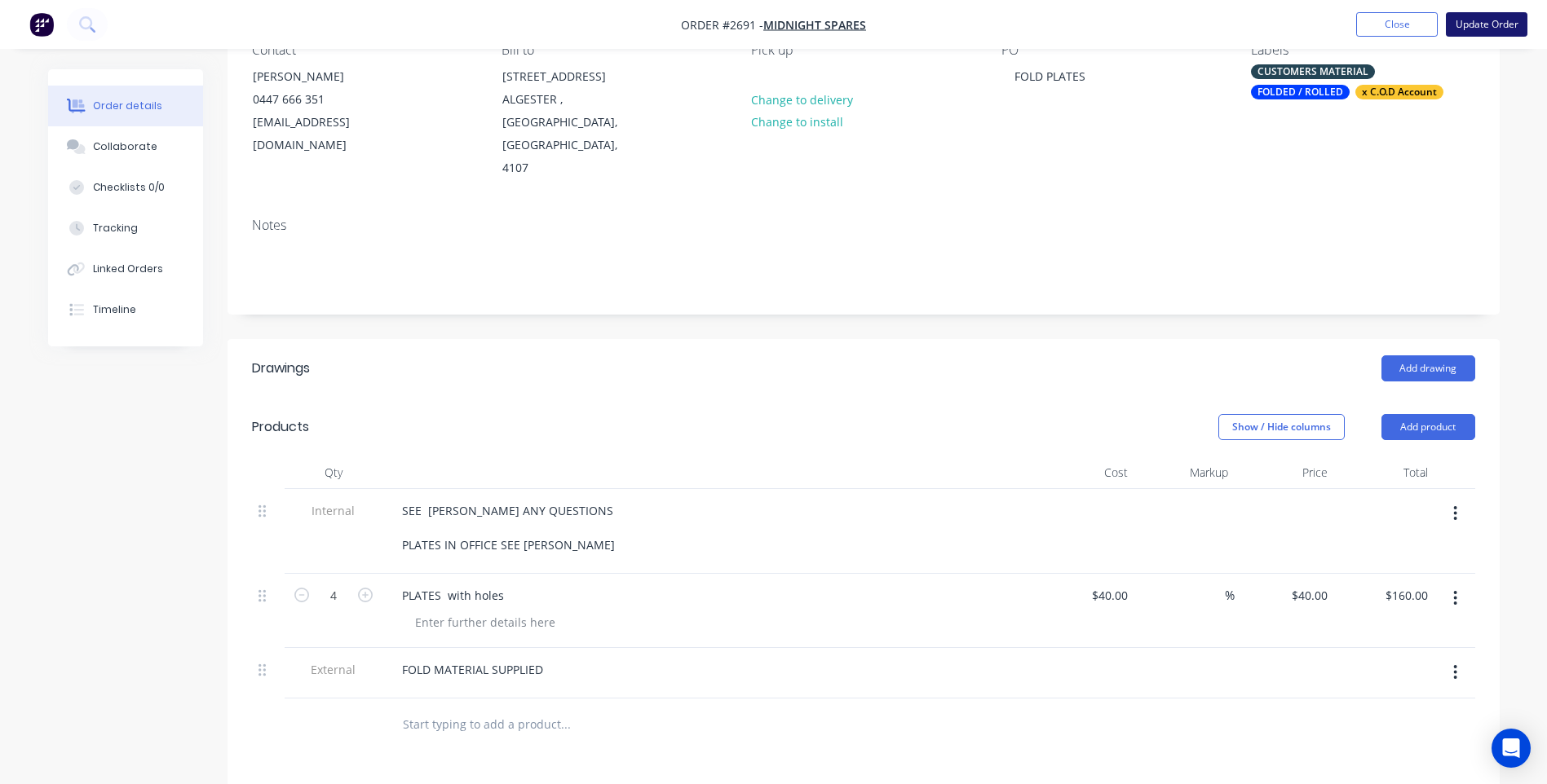
click at [1490, 32] on button "Update Order" at bounding box center [1486, 25] width 81 height 25
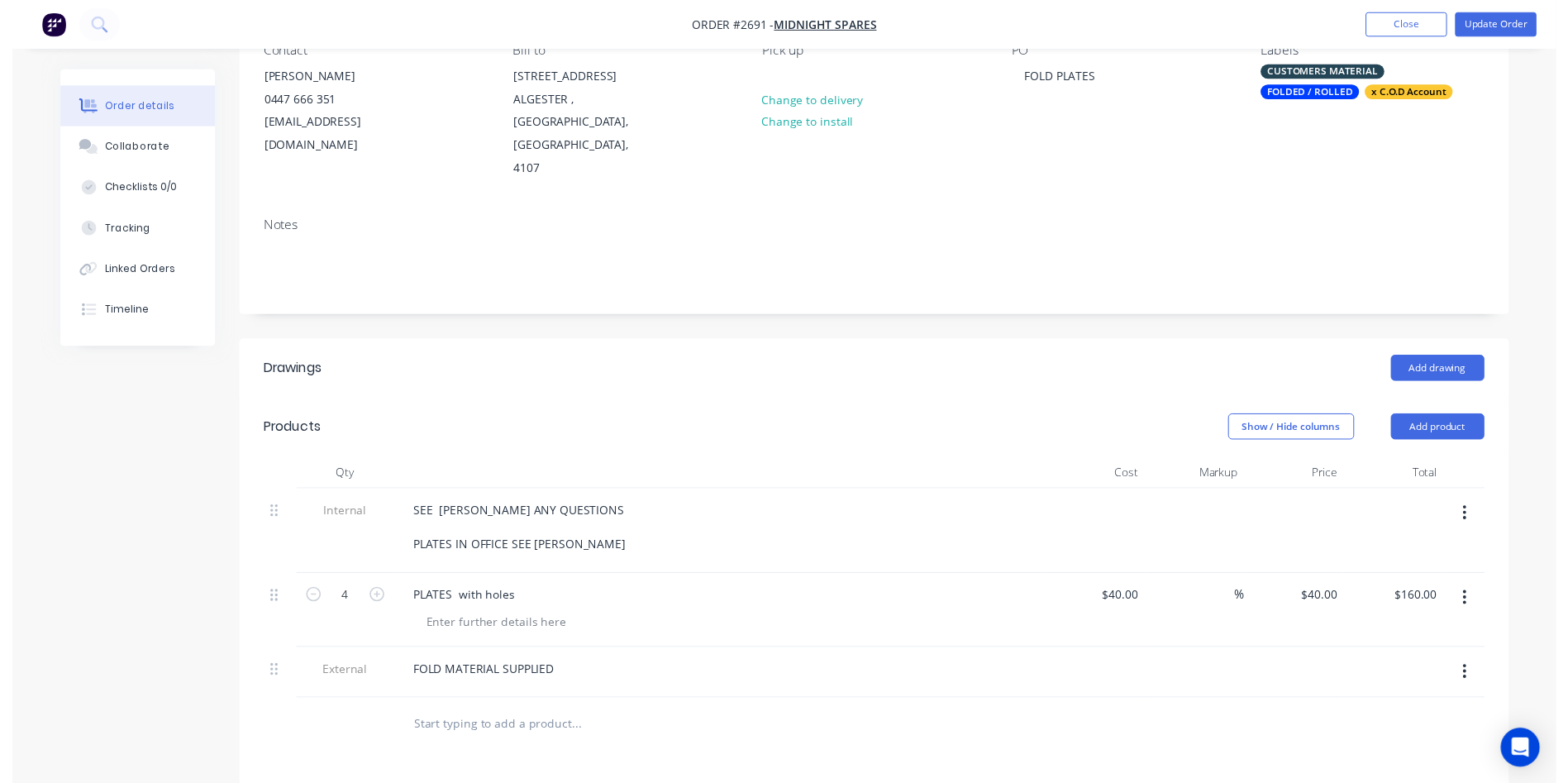
scroll to position [0, 0]
